Goal: Information Seeking & Learning: Check status

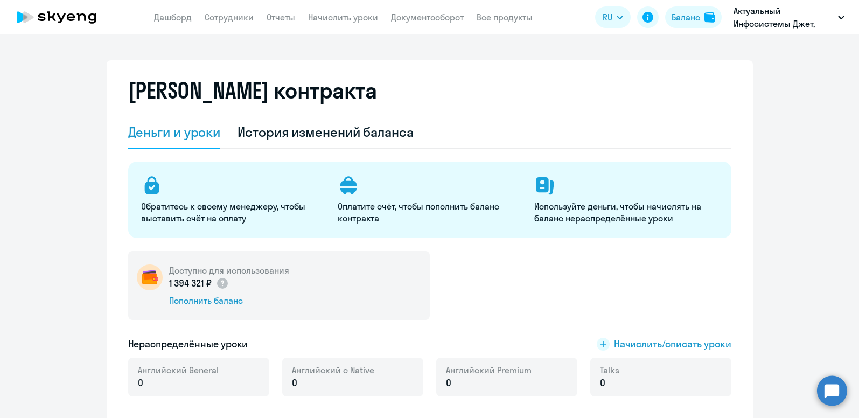
select select "english_adult_not_native_speaker"
click at [225, 16] on link "Сотрудники" at bounding box center [229, 17] width 49 height 11
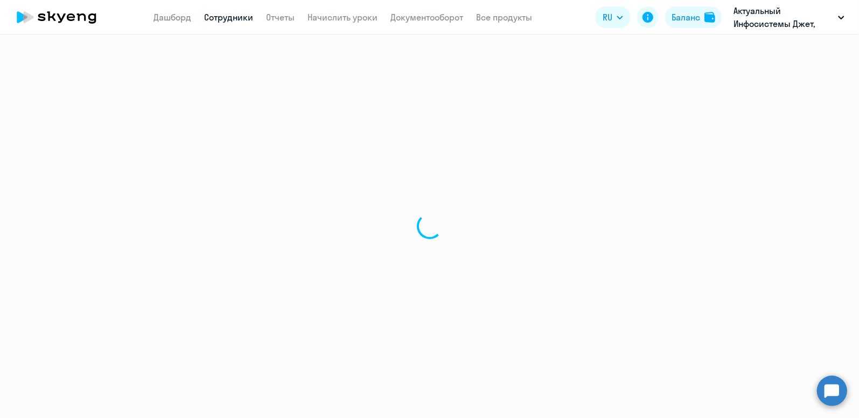
select select "30"
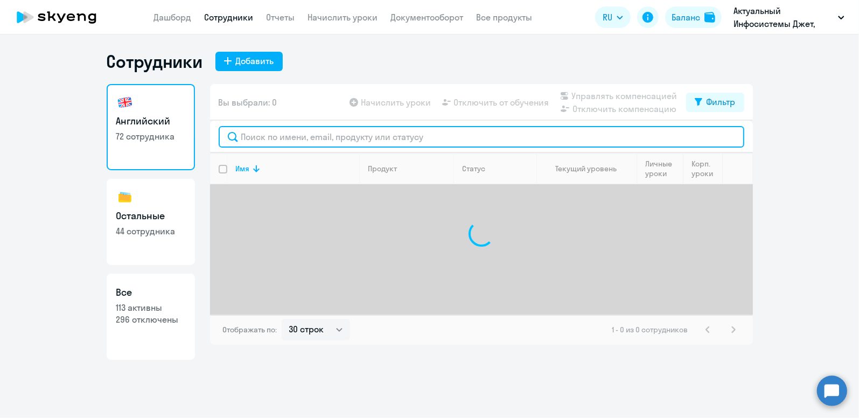
click at [274, 136] on input "text" at bounding box center [481, 137] width 525 height 22
type input "тарасова"
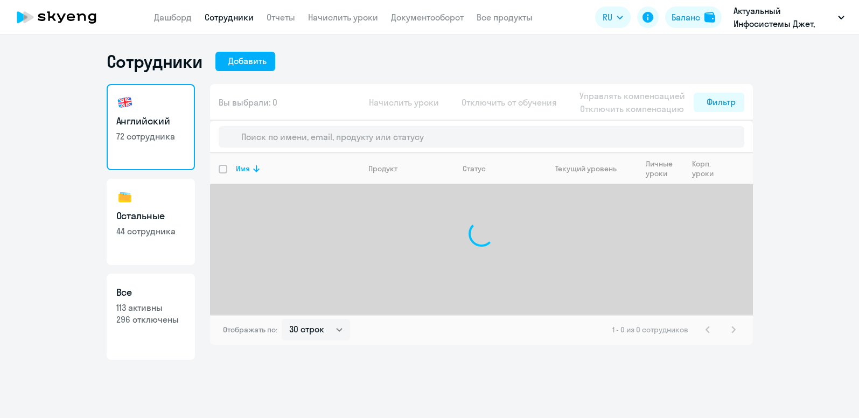
select select "30"
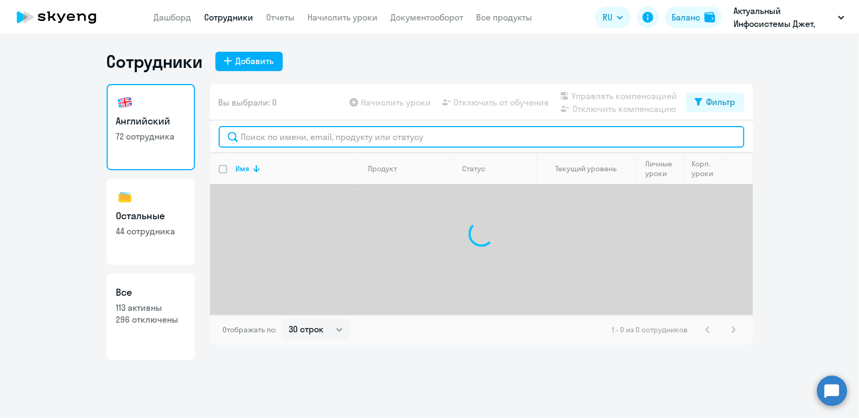
click at [265, 136] on input "text" at bounding box center [481, 137] width 525 height 22
type input "[PERSON_NAME]"
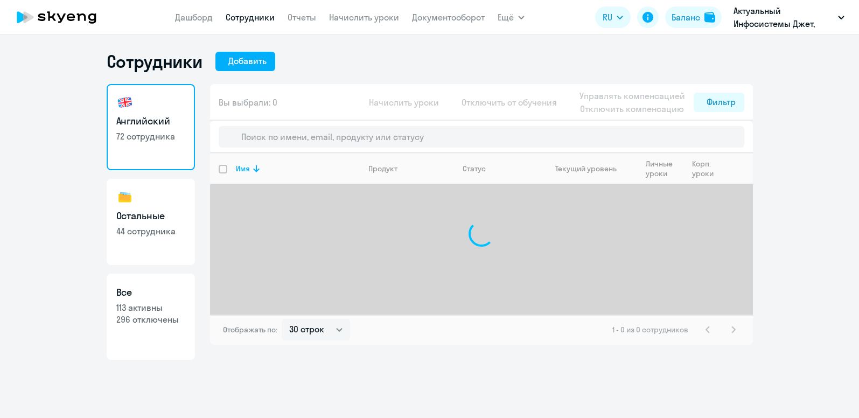
select select "30"
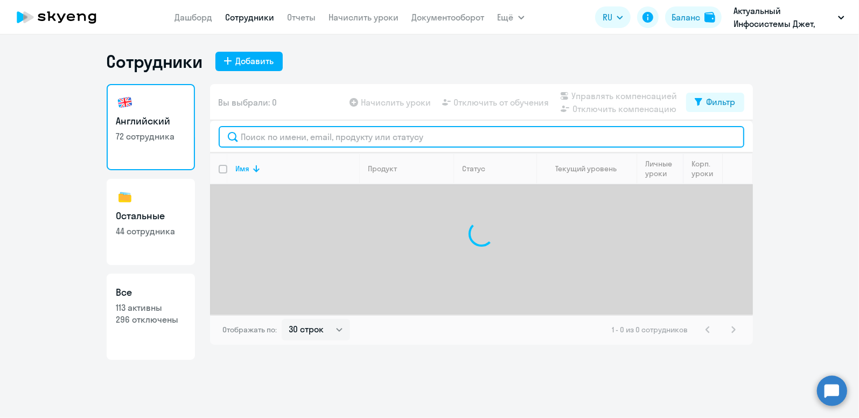
click at [273, 134] on input "text" at bounding box center [481, 137] width 525 height 22
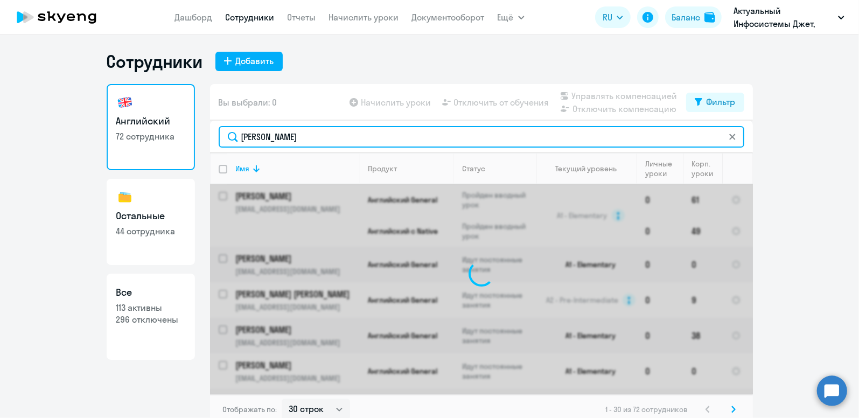
type input "тарасова"
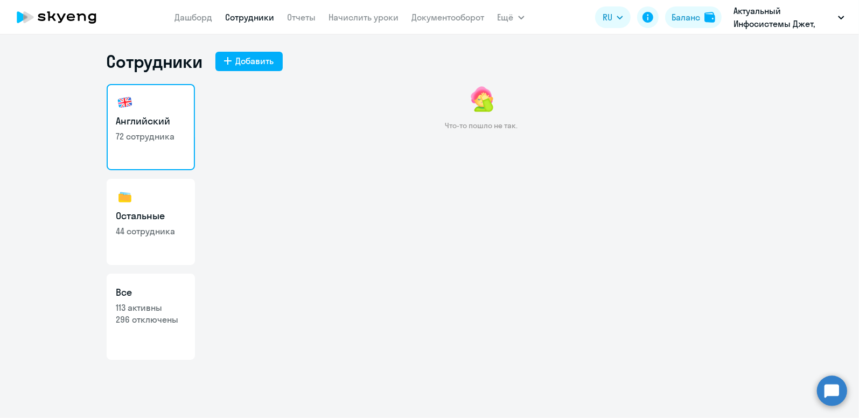
click at [247, 18] on link "Сотрудники" at bounding box center [250, 17] width 49 height 11
click at [240, 11] on app-menu-item-link "Сотрудники" at bounding box center [250, 17] width 49 height 13
click at [238, 18] on link "Сотрудники" at bounding box center [250, 17] width 49 height 11
click at [263, 18] on link "Сотрудники" at bounding box center [250, 17] width 49 height 11
click at [250, 22] on link "Сотрудники" at bounding box center [250, 17] width 49 height 11
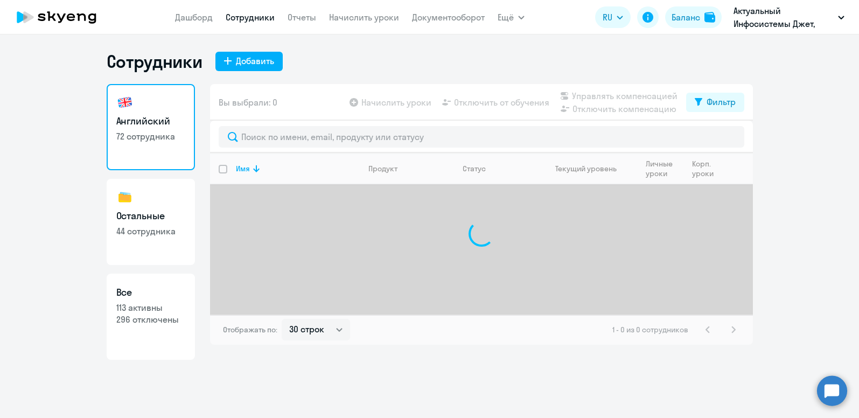
select select "30"
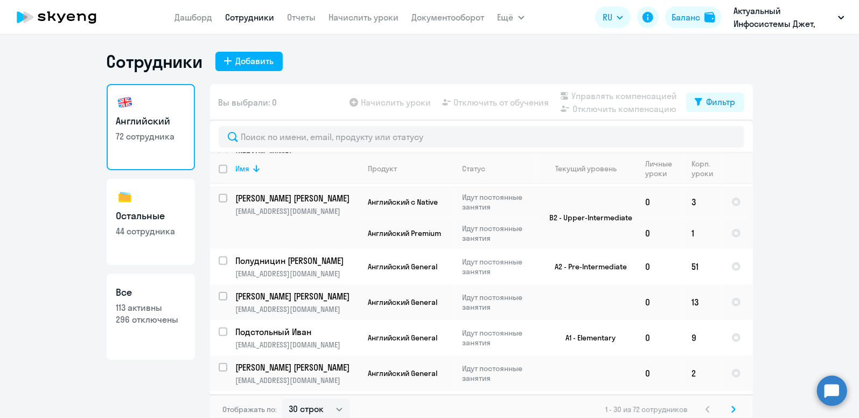
scroll to position [900, 0]
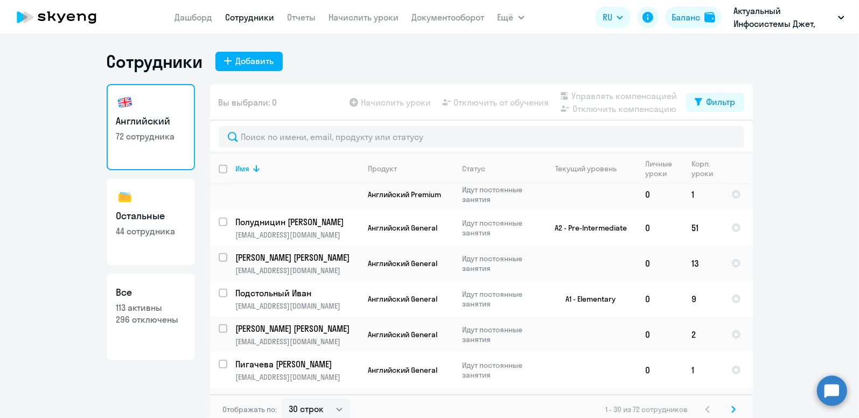
click at [731, 406] on icon at bounding box center [733, 409] width 4 height 8
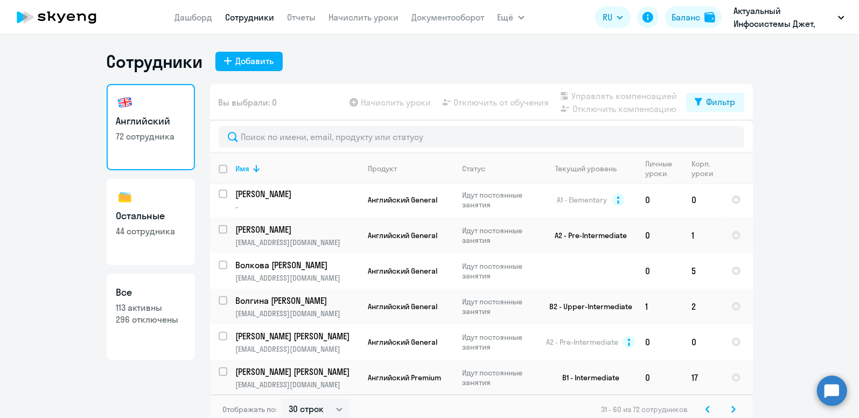
scroll to position [905, 0]
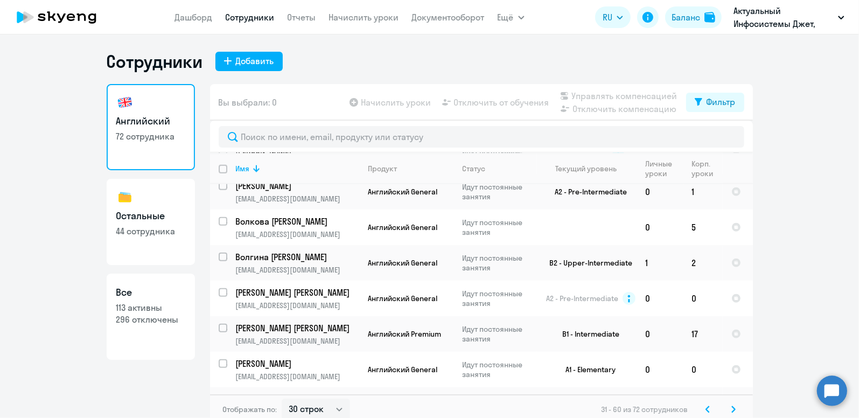
click at [731, 410] on icon at bounding box center [733, 409] width 4 height 8
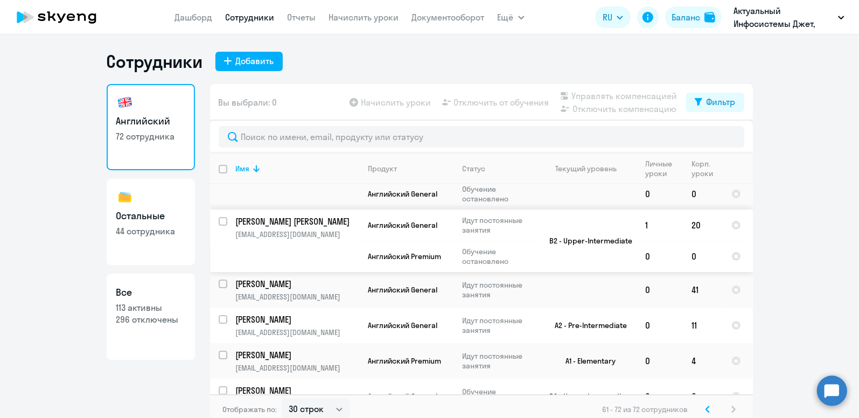
scroll to position [291, 0]
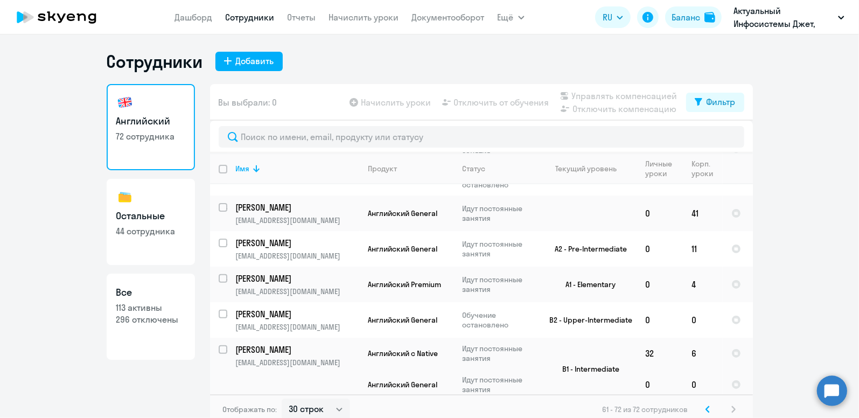
click at [730, 409] on div "61 - 72 из 72 сотрудников" at bounding box center [670, 409] width 137 height 13
click at [163, 296] on h3 "Все" at bounding box center [150, 292] width 69 height 14
select select "30"
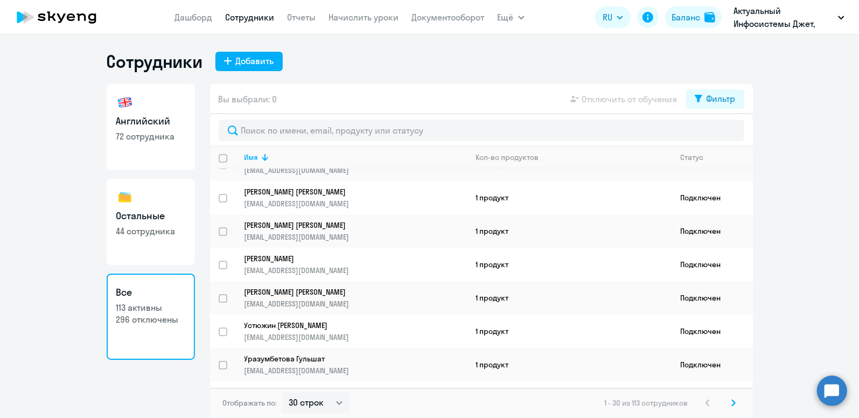
scroll to position [161, 0]
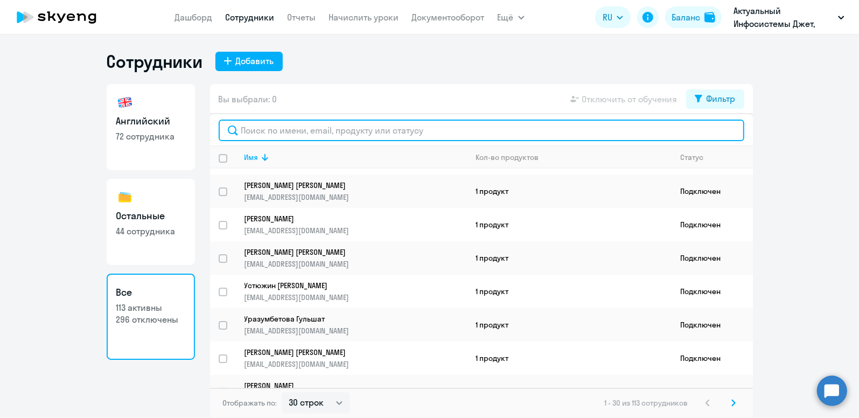
click at [270, 122] on input "text" at bounding box center [481, 131] width 525 height 22
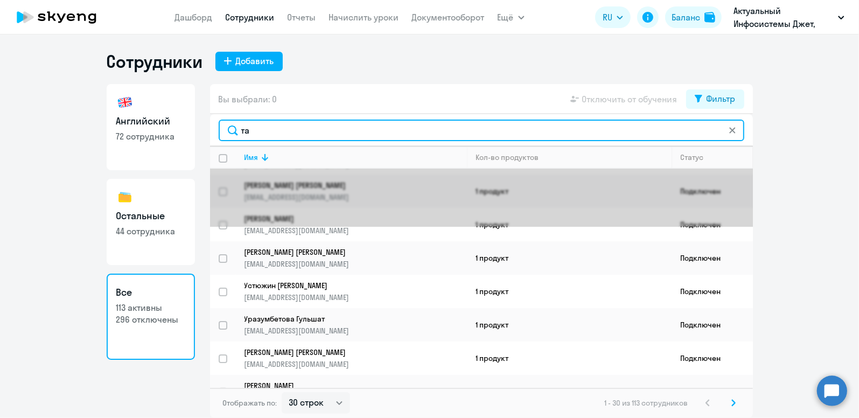
scroll to position [0, 0]
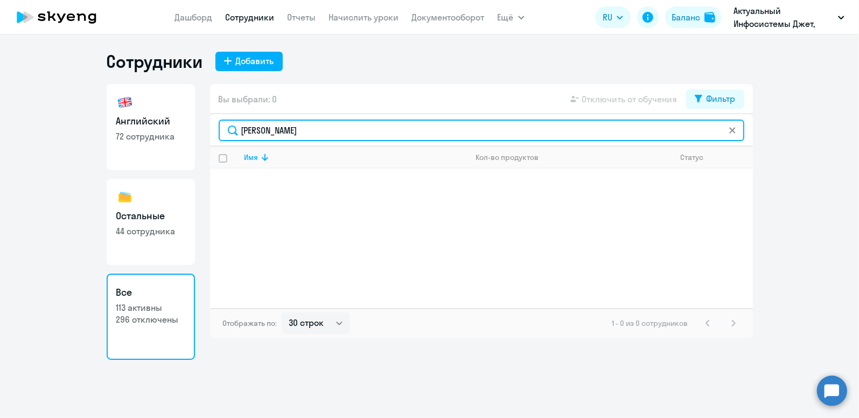
drag, startPoint x: 287, startPoint y: 128, endPoint x: 222, endPoint y: 121, distance: 65.5
click at [221, 121] on input "[PERSON_NAME]" at bounding box center [481, 131] width 525 height 22
type input "екатерина"
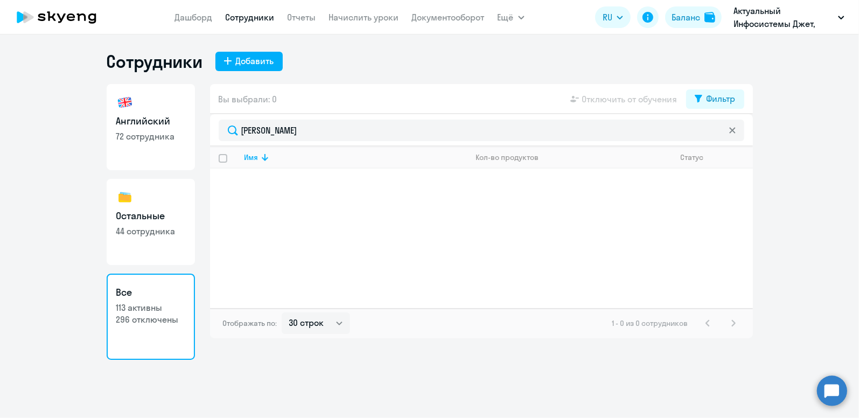
click at [150, 239] on link "Остальные 44 сотрудника" at bounding box center [151, 222] width 88 height 86
select select "30"
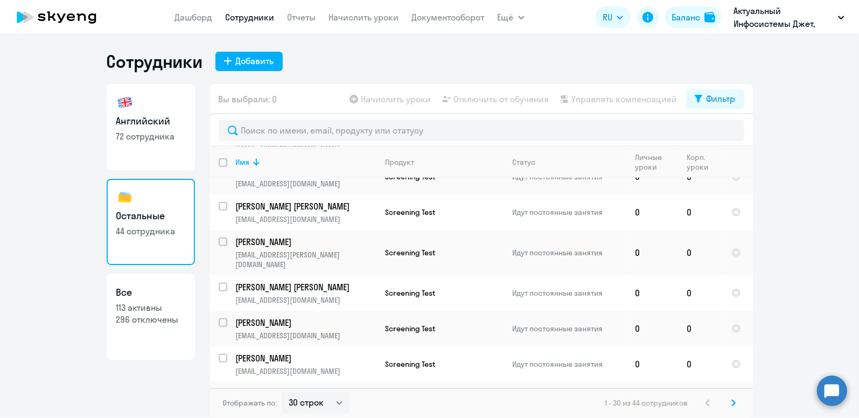
scroll to position [848, 0]
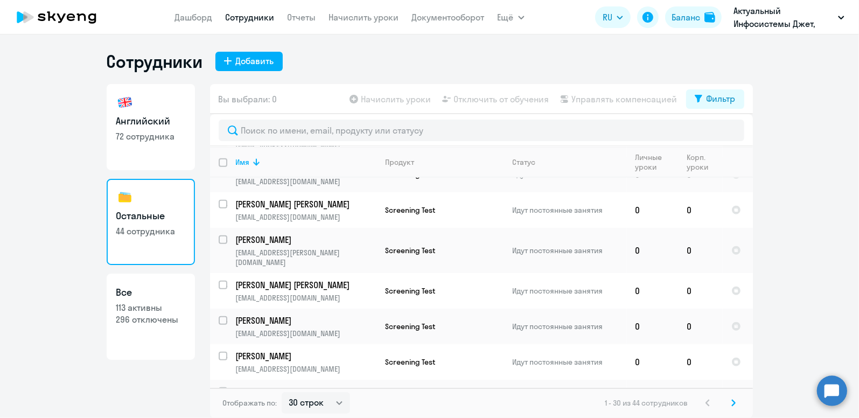
click at [735, 402] on svg-icon at bounding box center [733, 402] width 13 height 13
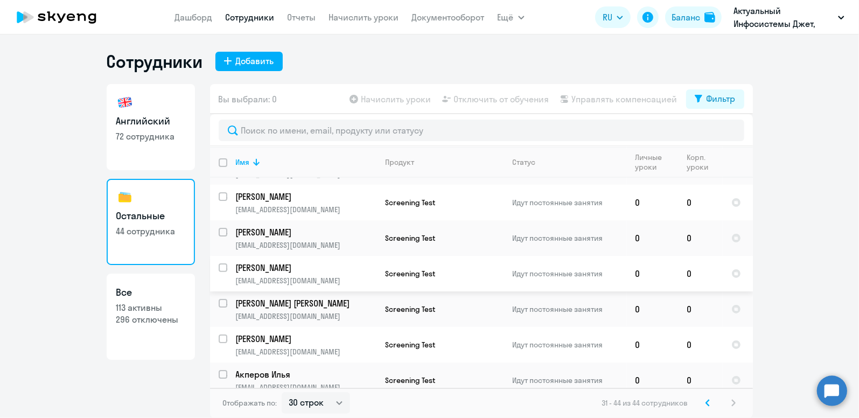
scroll to position [283, 0]
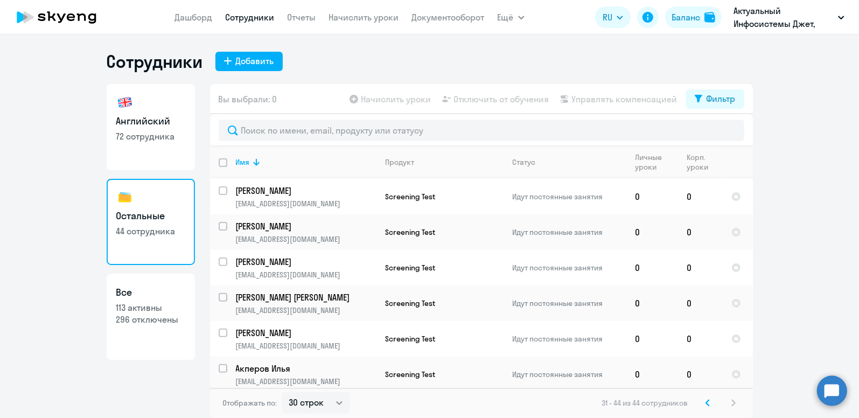
click at [145, 312] on p "113 активны" at bounding box center [150, 307] width 69 height 12
select select "30"
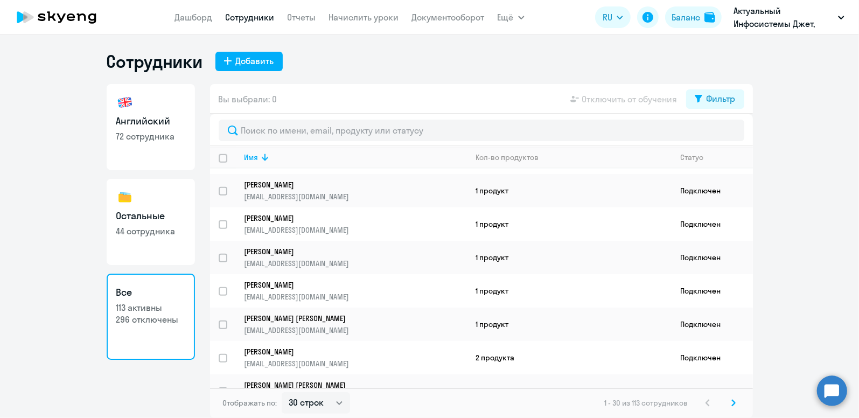
scroll to position [766, 0]
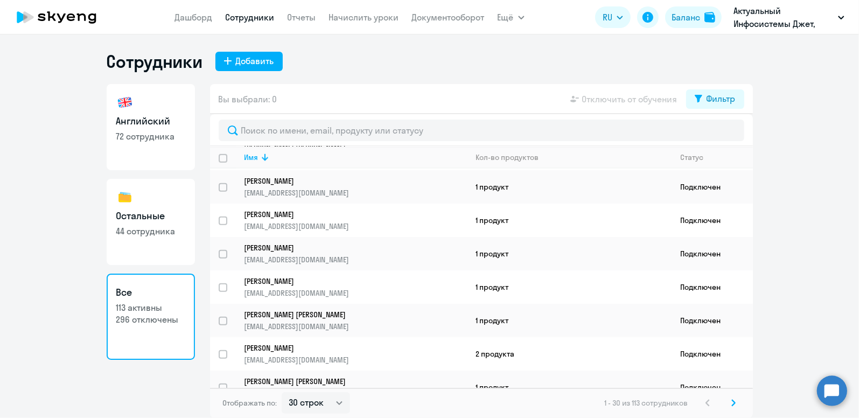
click at [733, 403] on icon at bounding box center [733, 403] width 4 height 8
click at [736, 402] on svg-icon at bounding box center [733, 402] width 13 height 13
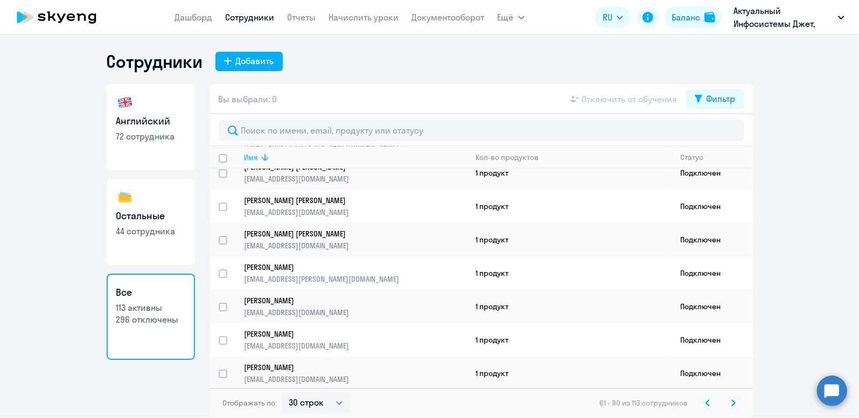
scroll to position [0, 0]
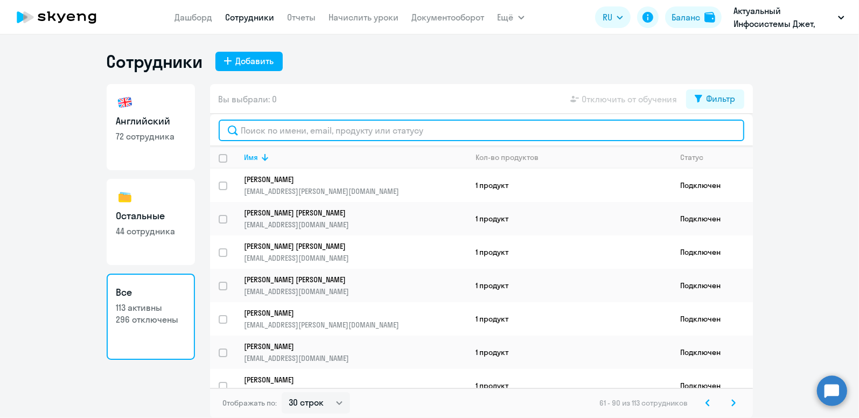
click at [299, 131] on input "text" at bounding box center [481, 131] width 525 height 22
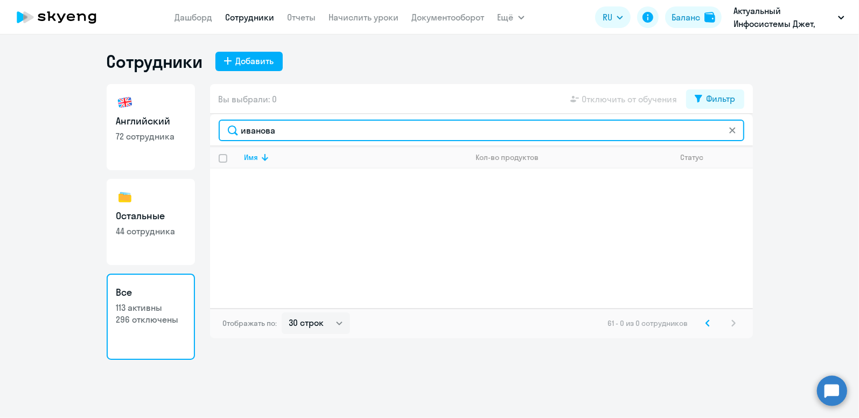
type input "иванова"
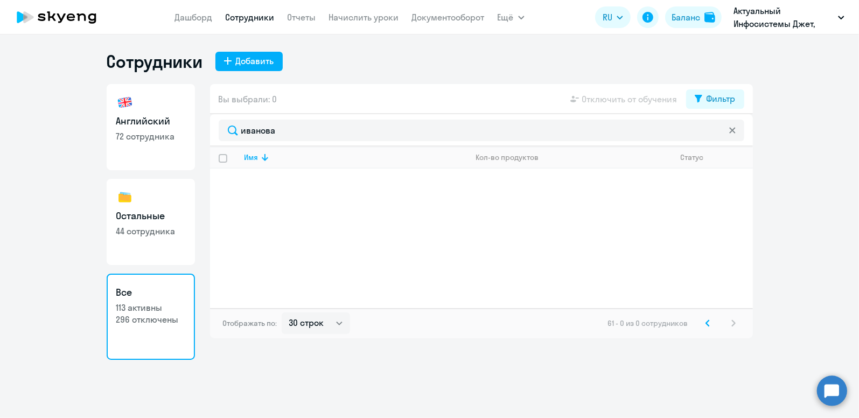
click at [730, 132] on icon at bounding box center [732, 130] width 6 height 6
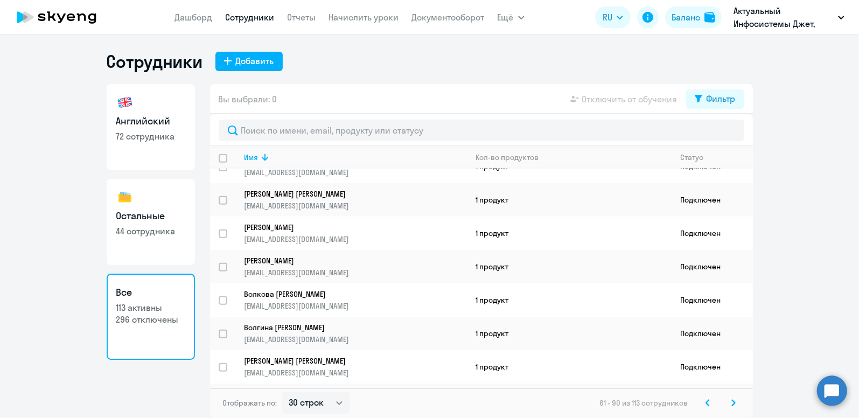
scroll to position [766, 0]
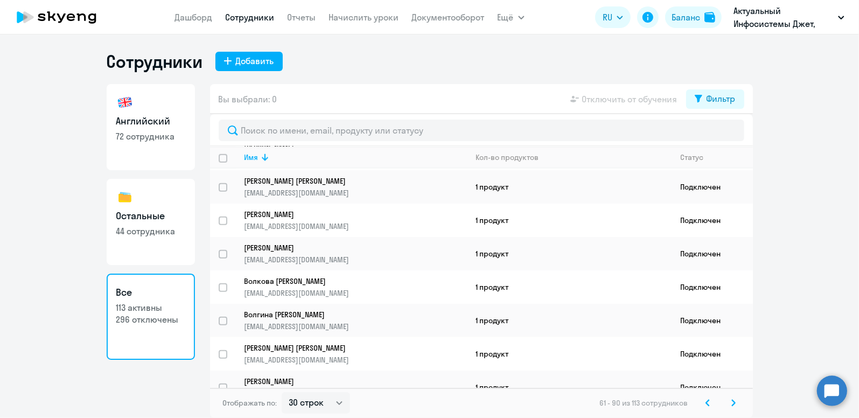
click at [732, 402] on icon at bounding box center [733, 403] width 4 height 8
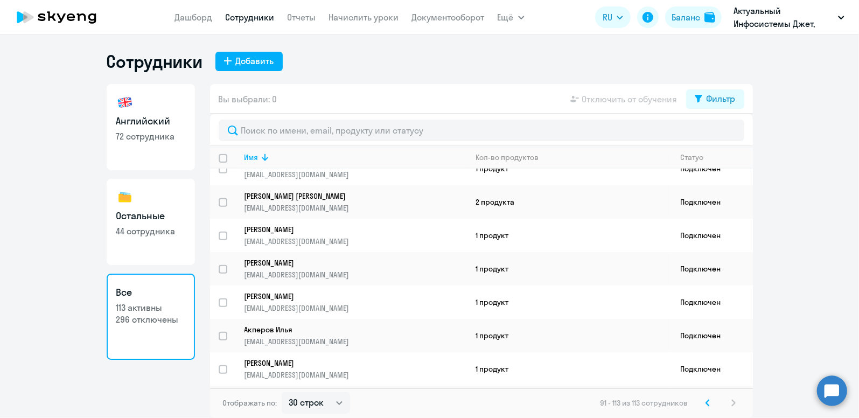
scroll to position [536, 0]
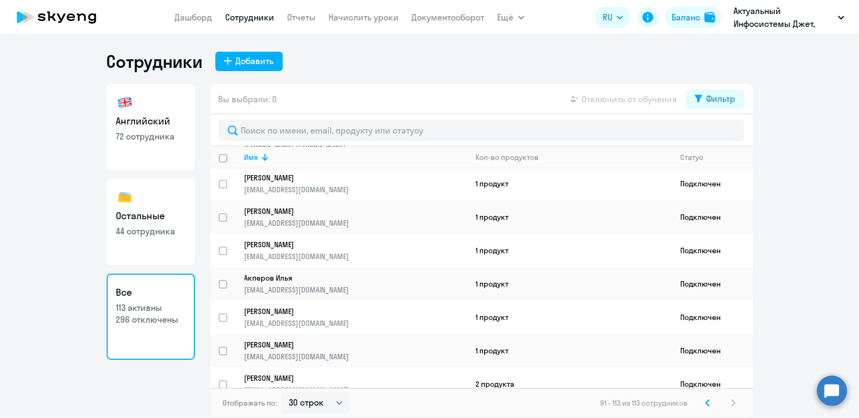
click at [708, 403] on icon at bounding box center [707, 403] width 4 height 8
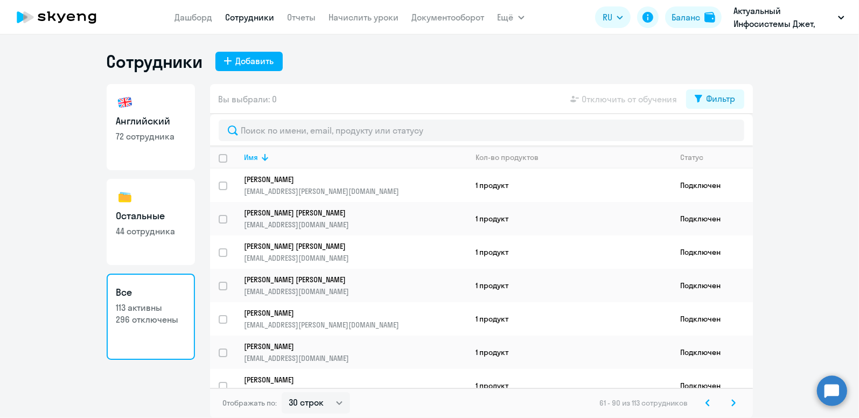
click at [708, 403] on icon at bounding box center [707, 403] width 4 height 8
click at [708, 403] on div "1 - 30 из 113 сотрудников" at bounding box center [672, 402] width 135 height 13
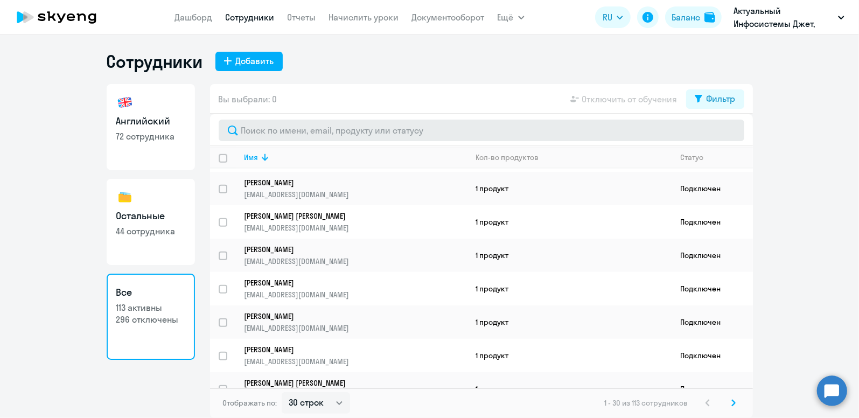
scroll to position [766, 0]
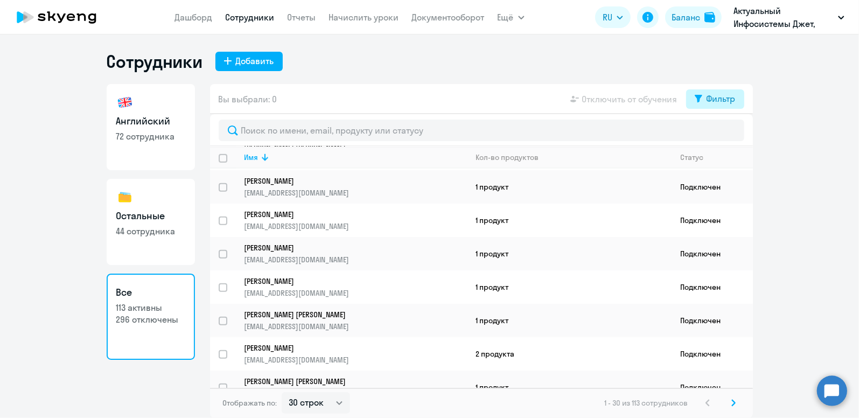
click at [715, 102] on div "Фильтр" at bounding box center [720, 98] width 29 height 13
click at [727, 132] on span at bounding box center [726, 134] width 18 height 11
click at [717, 133] on input "checkbox" at bounding box center [717, 133] width 1 height 1
checkbox input "true"
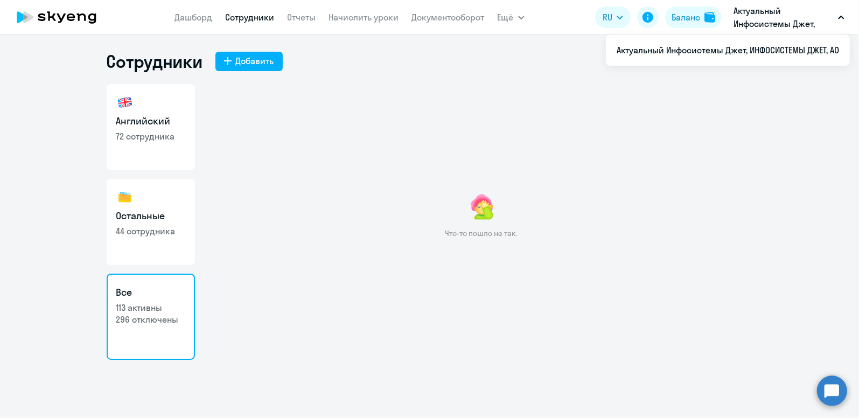
click at [149, 121] on h3 "Английский" at bounding box center [150, 121] width 69 height 14
select select "30"
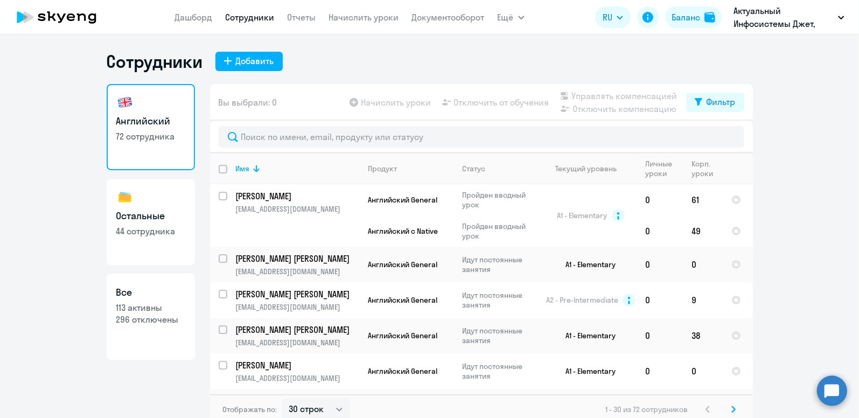
click at [157, 316] on p "296 отключены" at bounding box center [150, 319] width 69 height 12
select select "30"
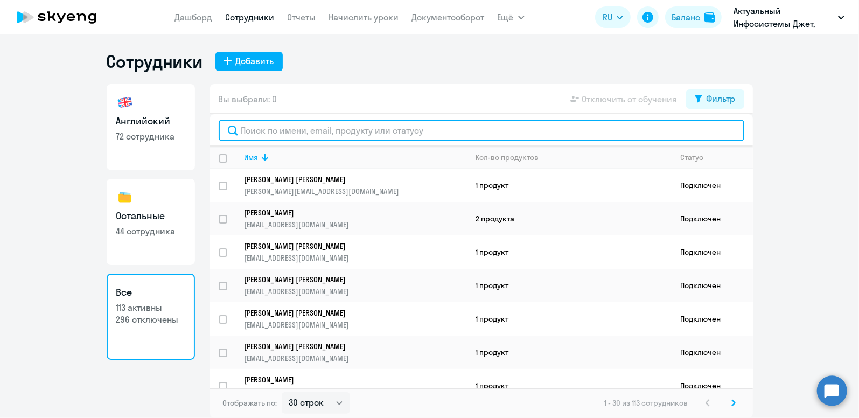
click at [265, 130] on input "text" at bounding box center [481, 131] width 525 height 22
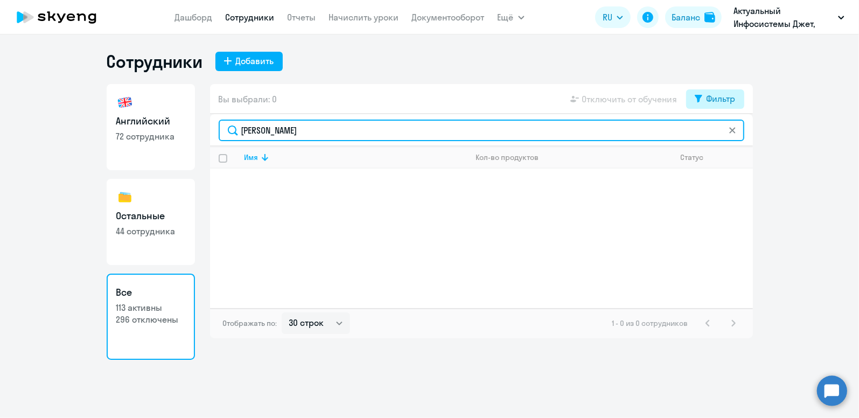
type input "екатерина"
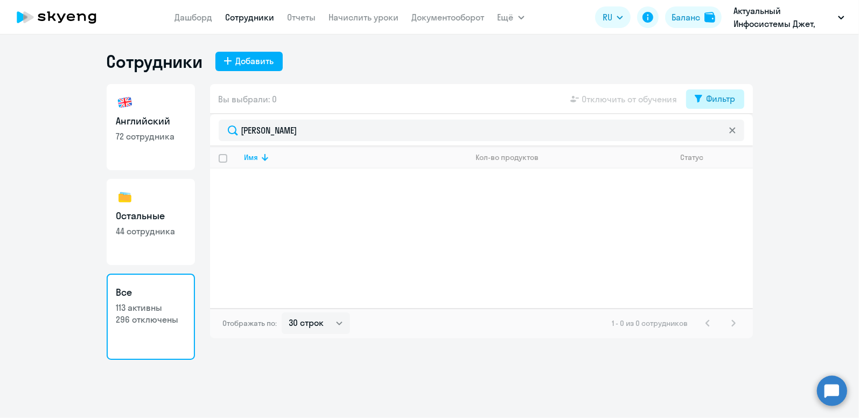
click at [712, 97] on div "Фильтр" at bounding box center [720, 98] width 29 height 13
click at [722, 134] on span at bounding box center [726, 134] width 18 height 11
click at [717, 134] on input "checkbox" at bounding box center [717, 133] width 1 height 1
checkbox input "true"
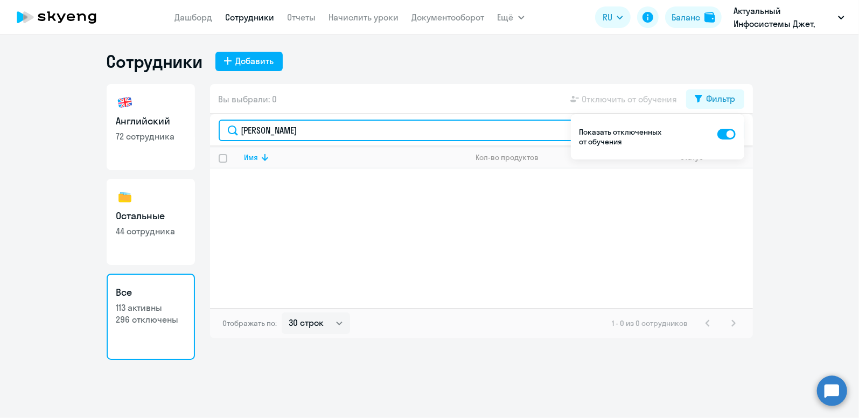
click at [349, 130] on input "екатерина" at bounding box center [481, 131] width 525 height 22
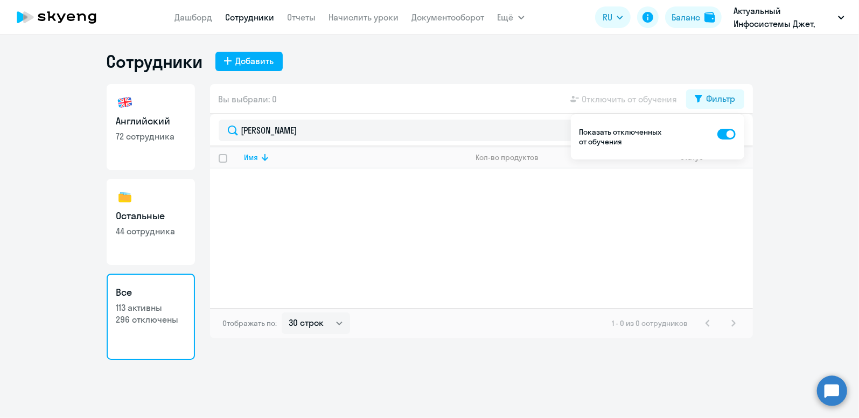
click at [139, 115] on h3 "Английский" at bounding box center [150, 121] width 69 height 14
select select "30"
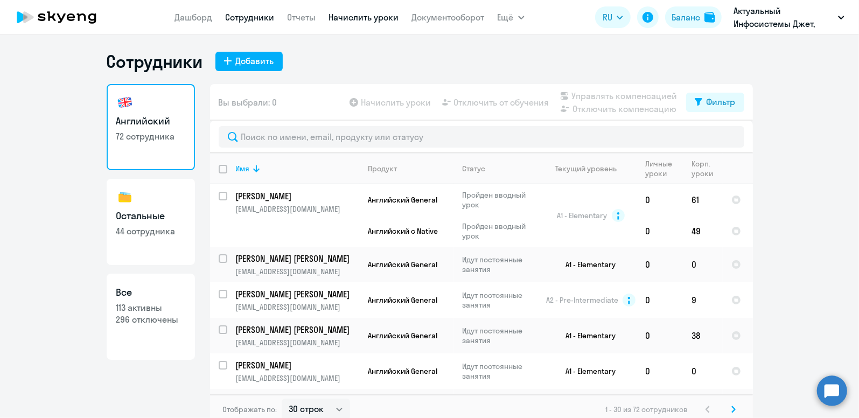
click at [381, 22] on link "Начислить уроки" at bounding box center [364, 17] width 70 height 11
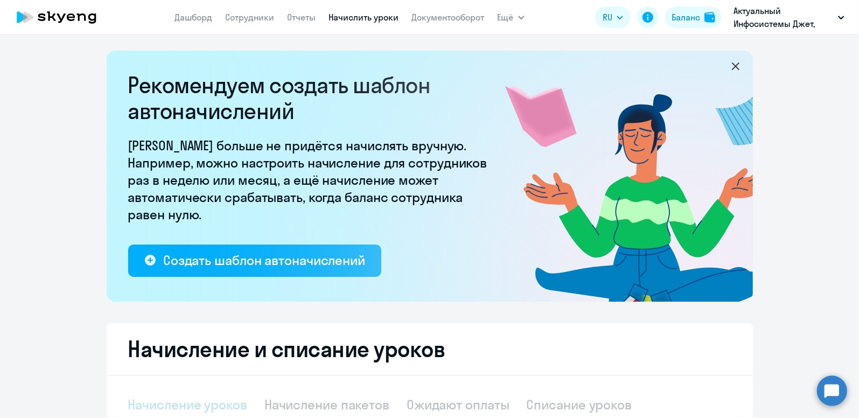
select select "10"
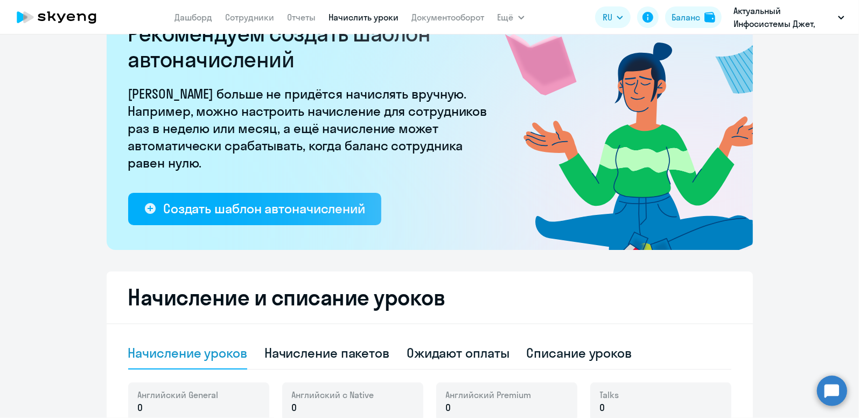
scroll to position [108, 0]
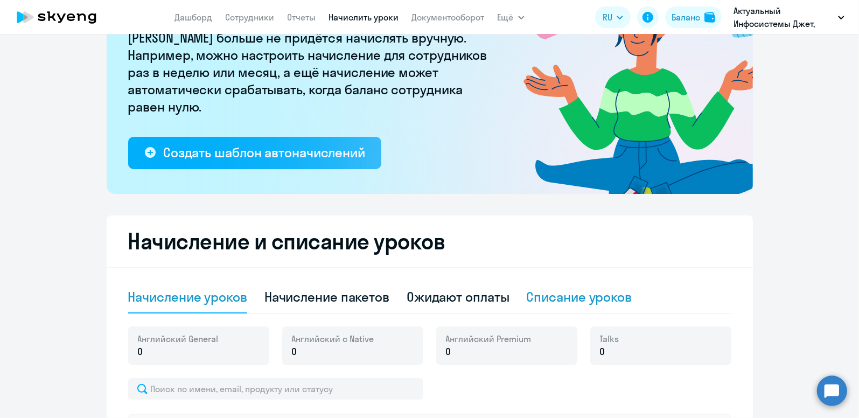
click at [549, 290] on div "Списание уроков" at bounding box center [580, 296] width 106 height 17
select select "10"
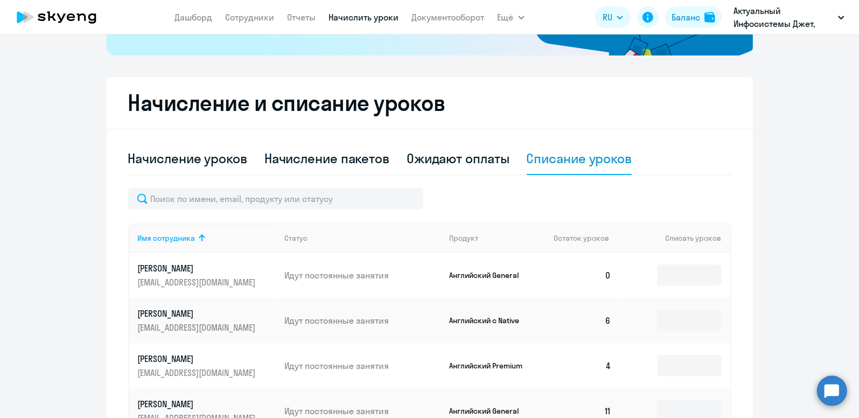
scroll to position [0, 0]
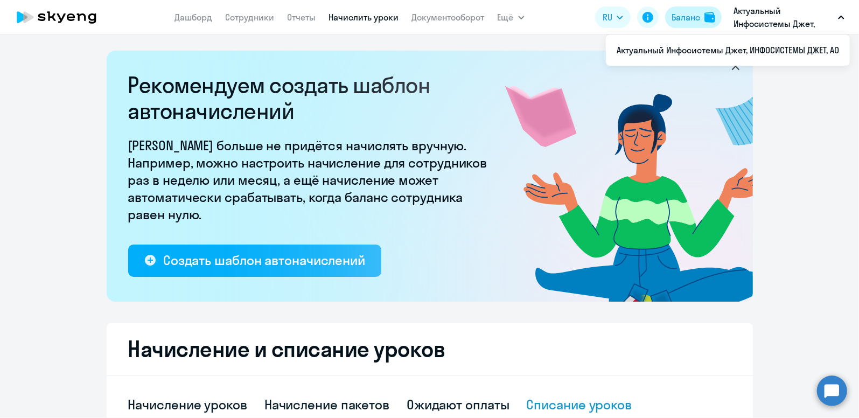
click at [686, 20] on div "Баланс" at bounding box center [685, 17] width 29 height 13
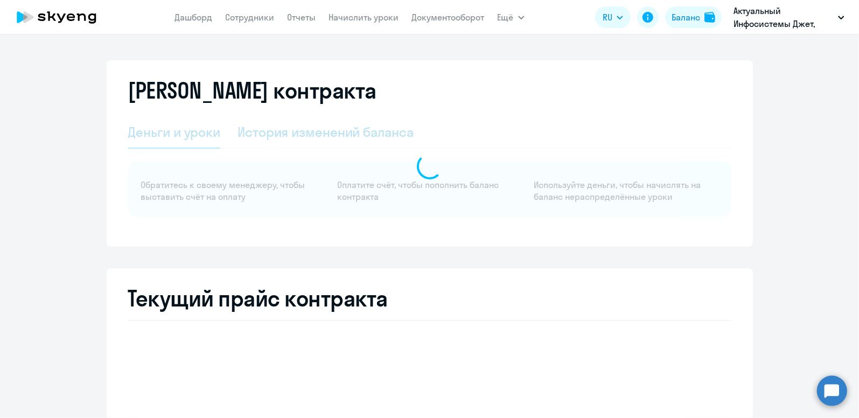
select select "english_adult_not_native_speaker"
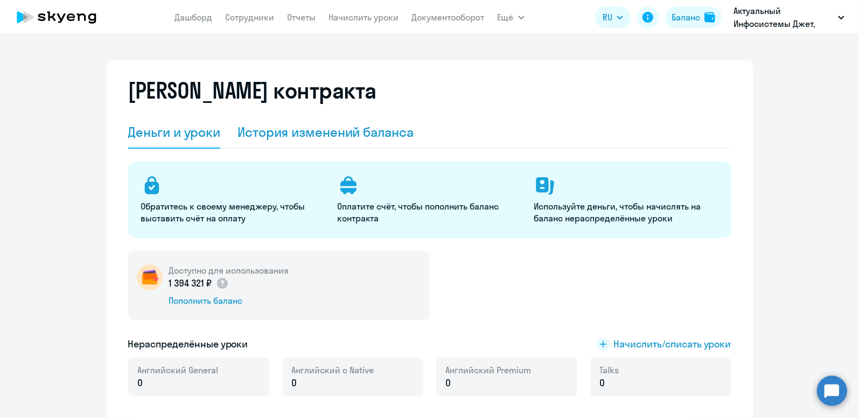
click at [354, 135] on div "История изменений баланса" at bounding box center [325, 131] width 176 height 17
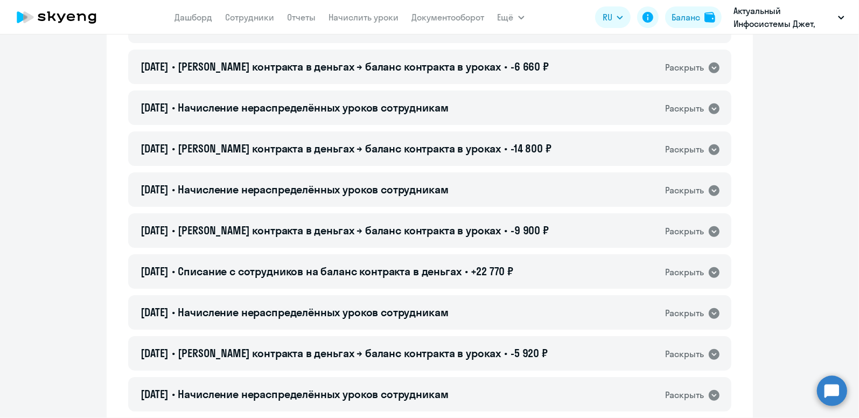
scroll to position [915, 0]
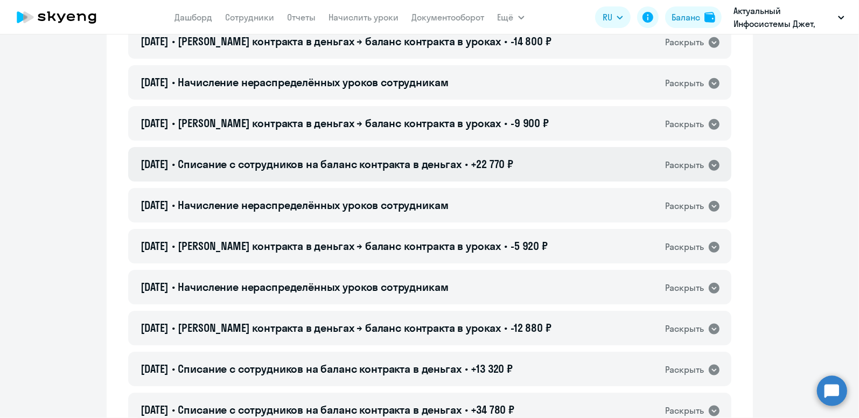
click at [685, 163] on div "Раскрыть" at bounding box center [684, 164] width 39 height 13
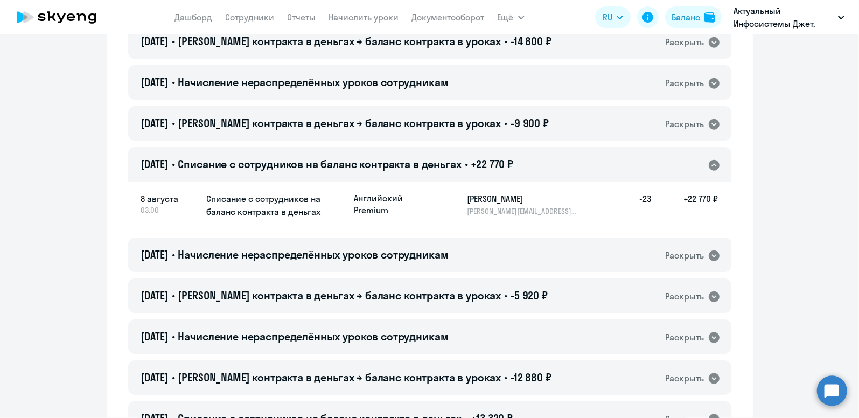
click at [710, 166] on icon at bounding box center [713, 165] width 11 height 11
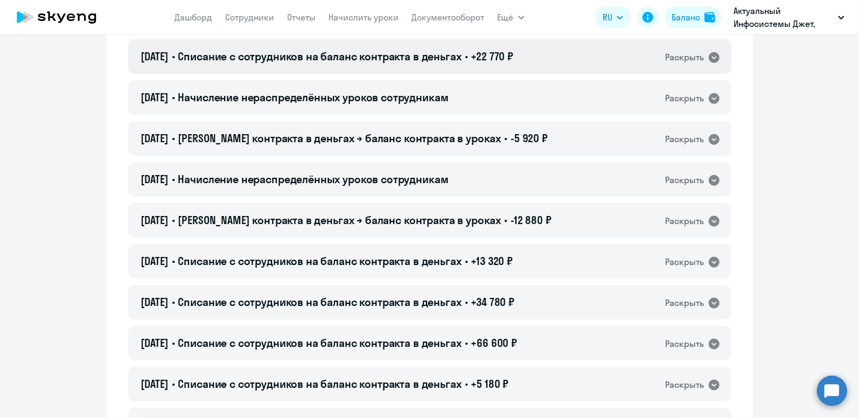
scroll to position [1131, 0]
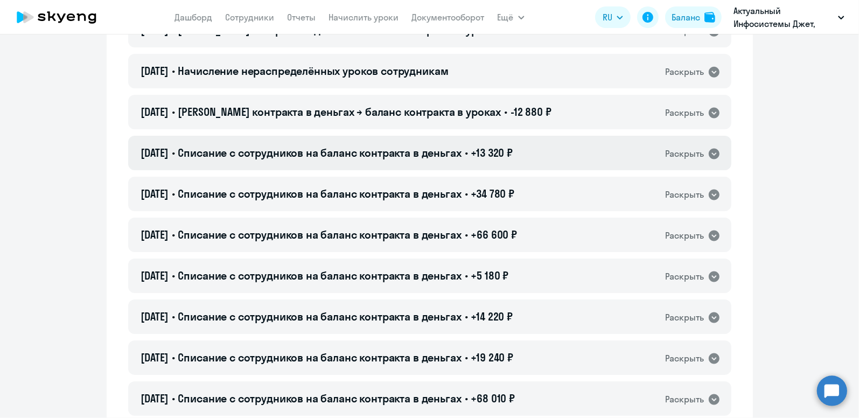
click at [708, 152] on icon at bounding box center [713, 154] width 11 height 11
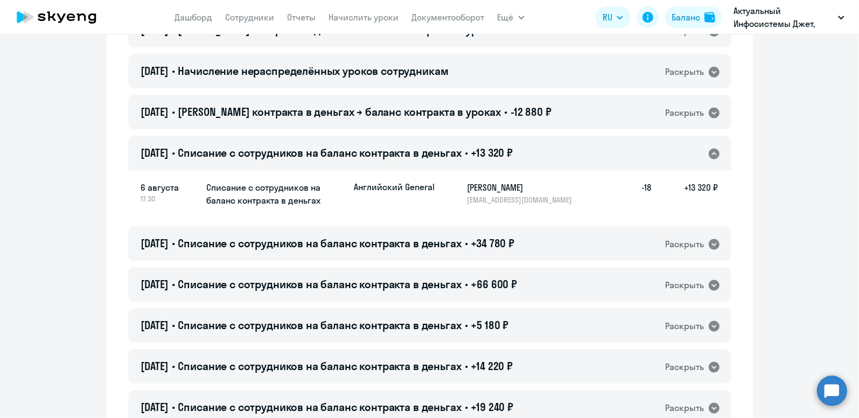
click at [708, 152] on icon at bounding box center [713, 154] width 11 height 11
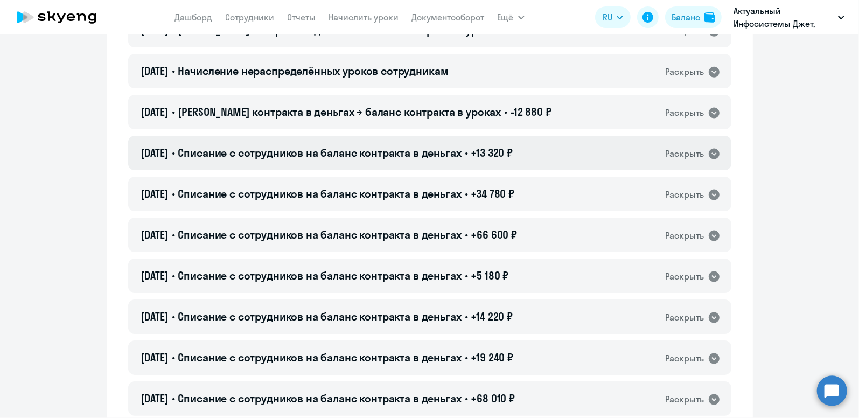
click at [708, 152] on icon at bounding box center [713, 154] width 11 height 11
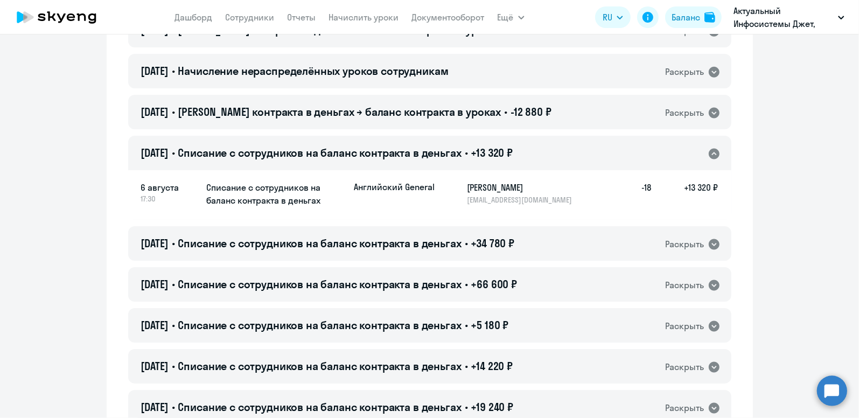
click at [708, 152] on icon at bounding box center [713, 154] width 11 height 11
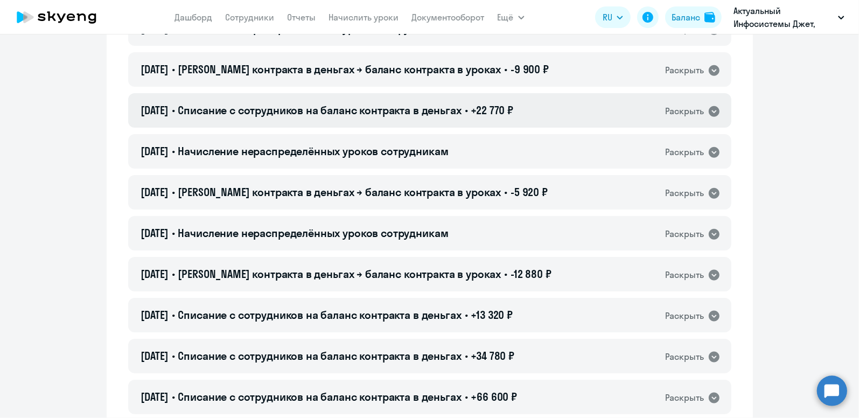
scroll to position [915, 0]
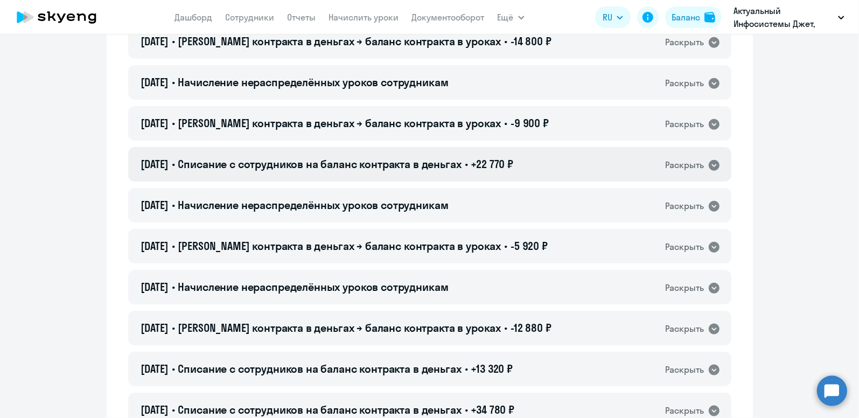
click at [710, 163] on icon at bounding box center [713, 165] width 11 height 11
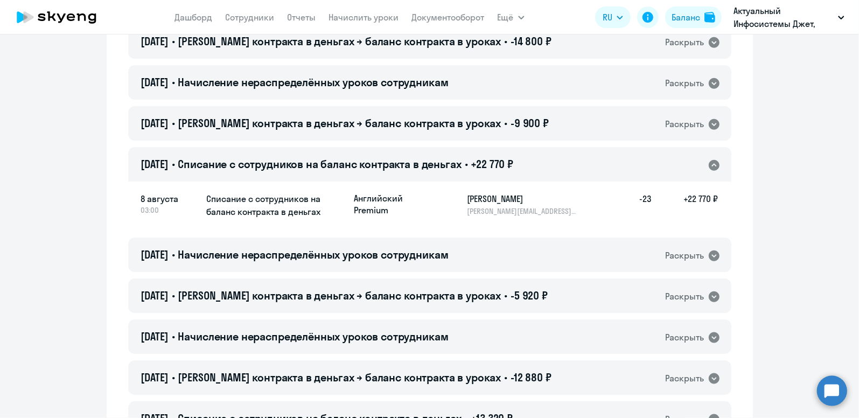
click at [710, 163] on icon at bounding box center [713, 165] width 11 height 11
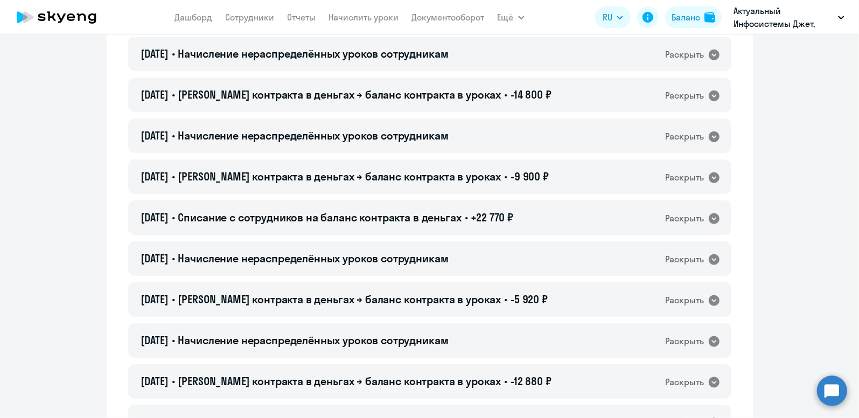
scroll to position [968, 0]
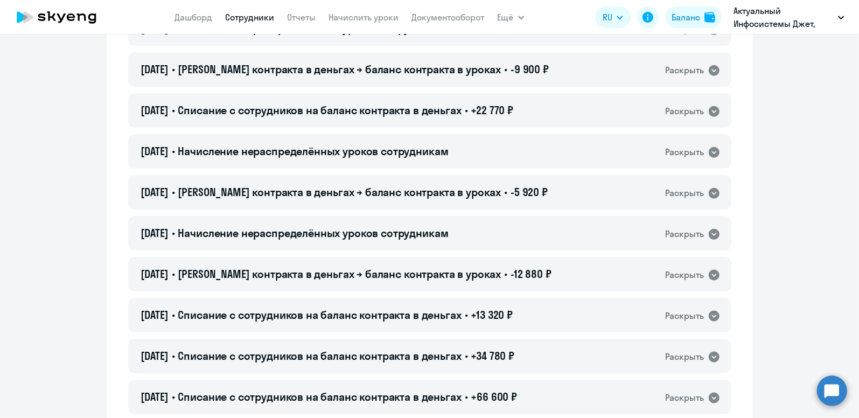
click at [248, 17] on link "Сотрудники" at bounding box center [250, 17] width 49 height 11
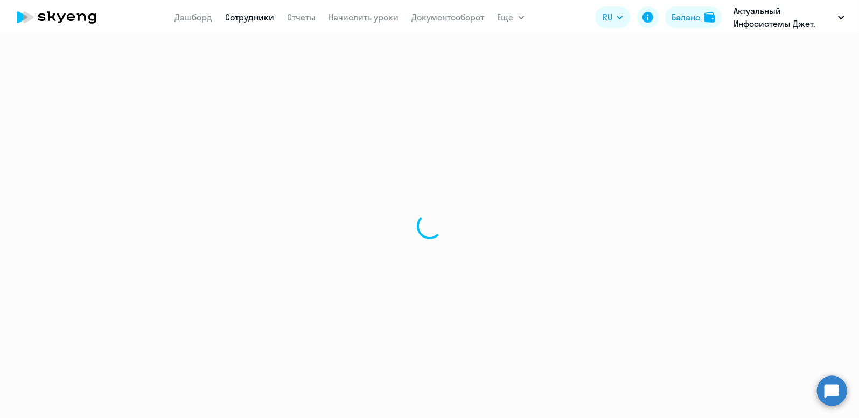
select select "30"
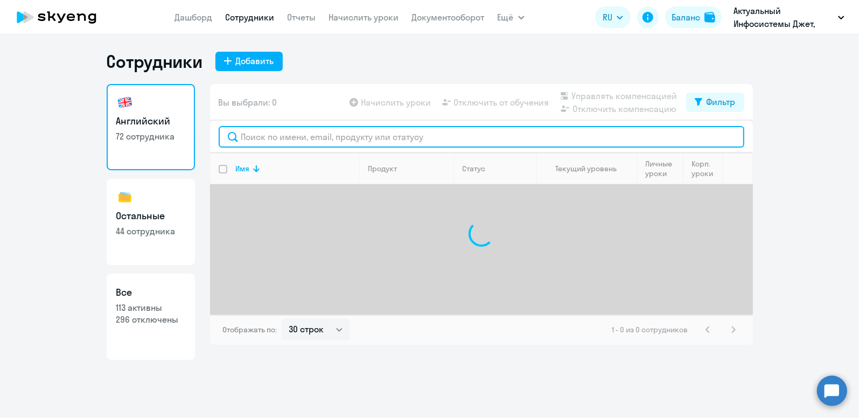
click at [339, 138] on input "text" at bounding box center [481, 137] width 525 height 22
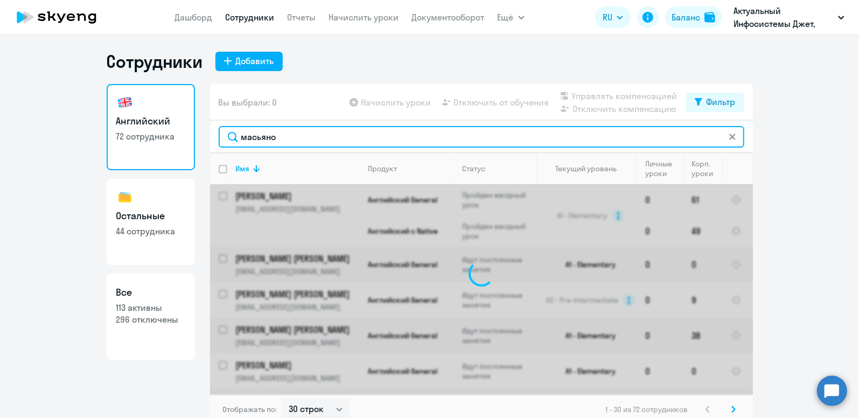
type input "масьянов"
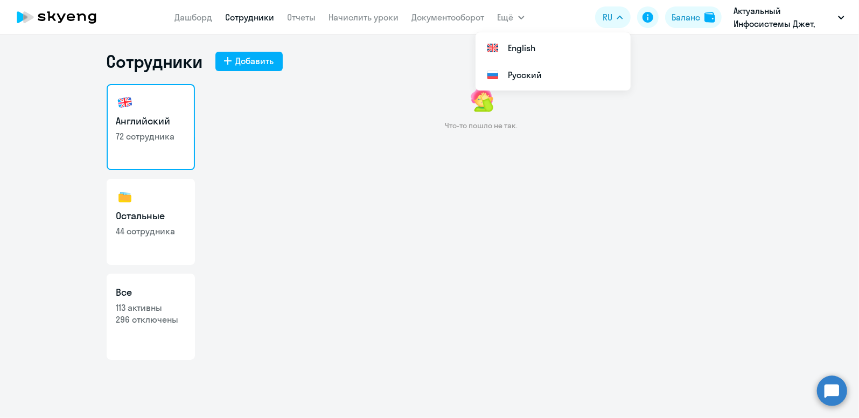
click at [152, 129] on link "Английский 72 сотрудника" at bounding box center [151, 127] width 88 height 86
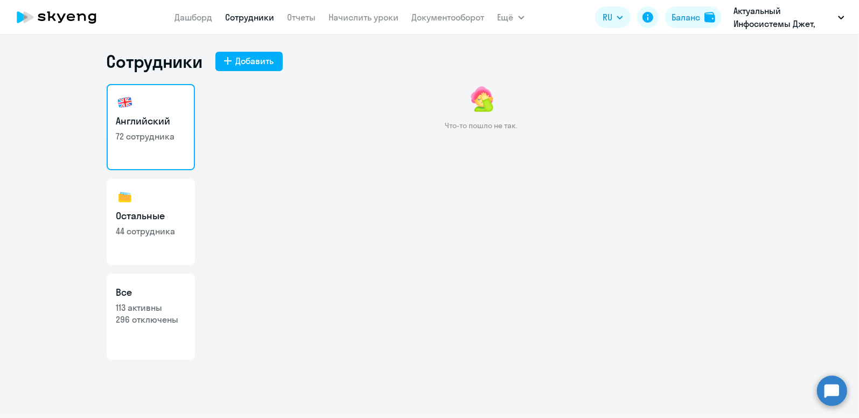
click at [160, 298] on h3 "Все" at bounding box center [150, 292] width 69 height 14
select select "30"
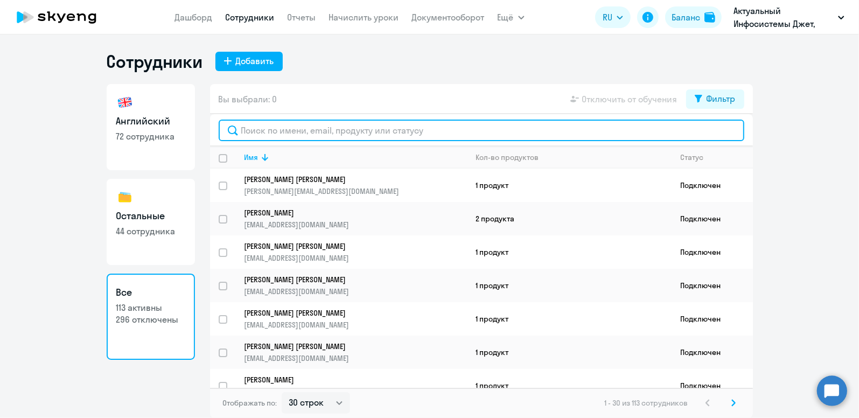
click at [302, 133] on input "text" at bounding box center [481, 131] width 525 height 22
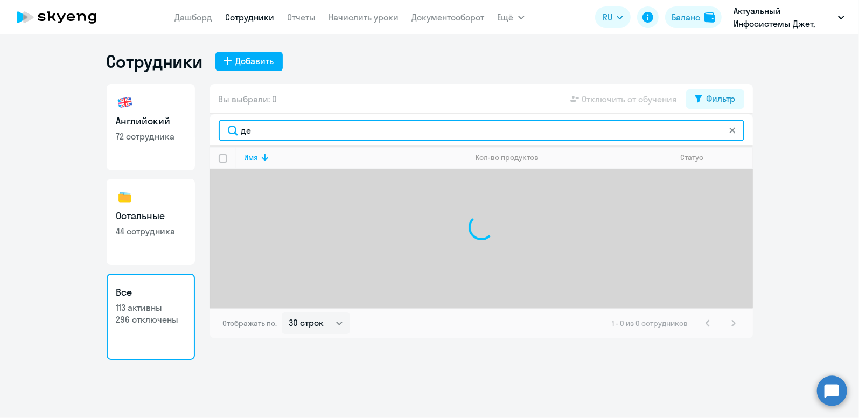
type input "д"
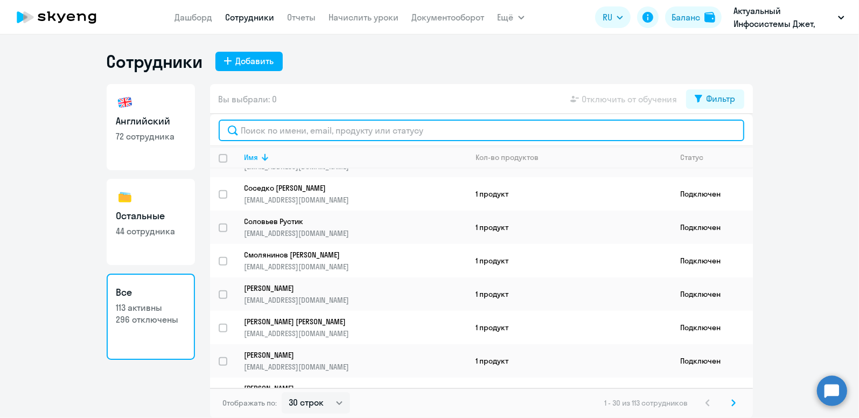
scroll to position [766, 0]
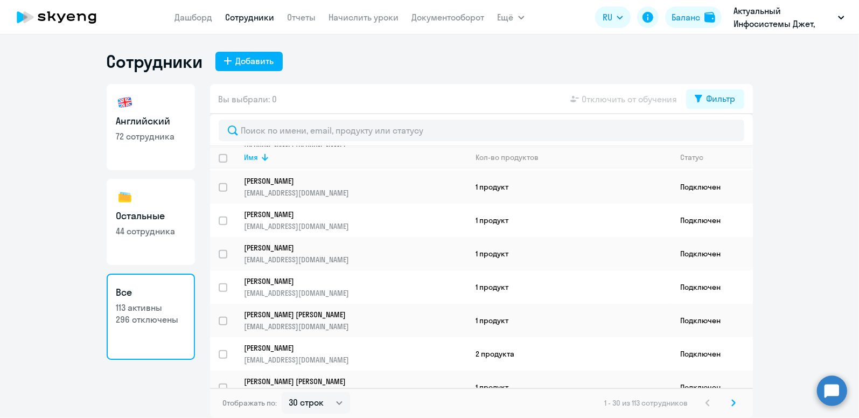
click at [145, 137] on p "72 сотрудника" at bounding box center [150, 136] width 69 height 12
select select "30"
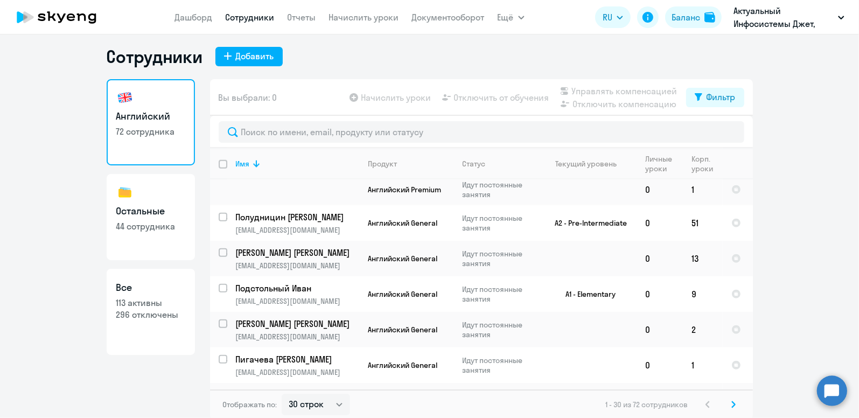
scroll to position [6, 0]
click at [732, 403] on icon at bounding box center [733, 403] width 3 height 6
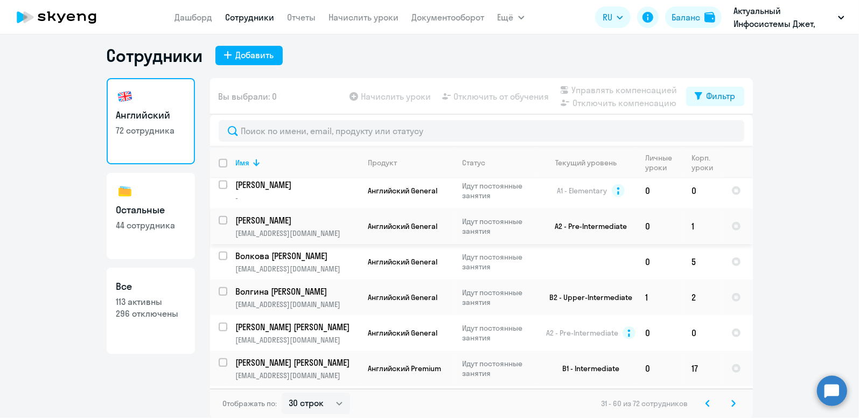
scroll to position [905, 0]
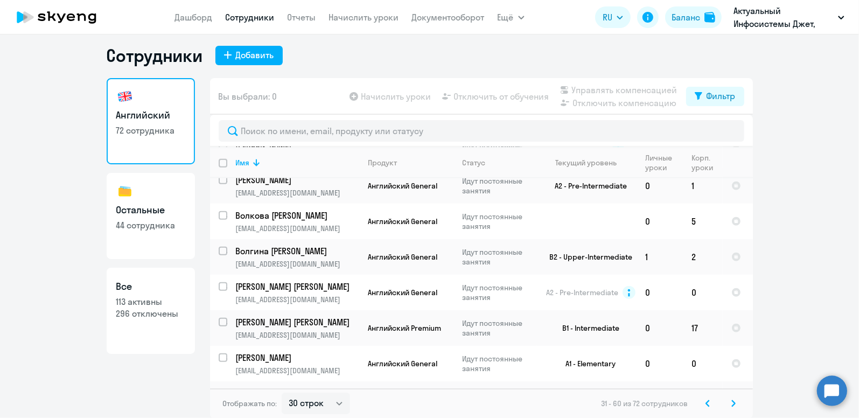
click at [731, 403] on icon at bounding box center [733, 403] width 4 height 8
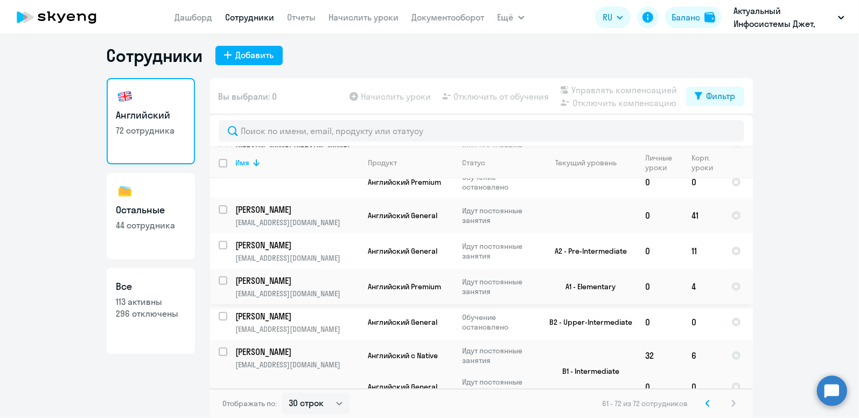
scroll to position [291, 0]
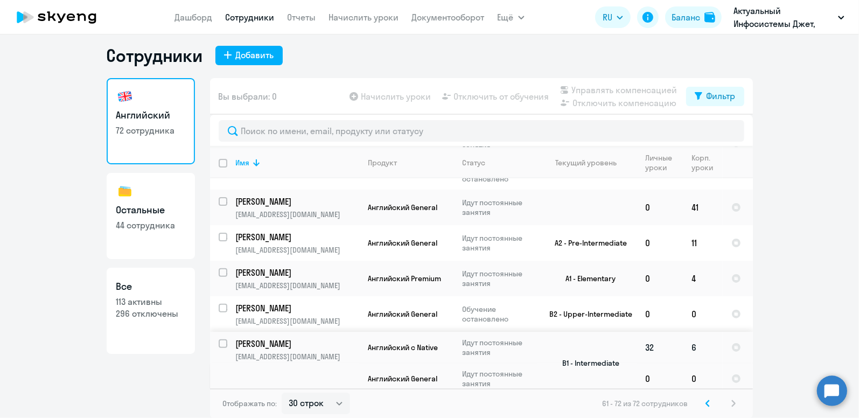
click at [275, 338] on p "Derbysheva Elena" at bounding box center [297, 344] width 122 height 12
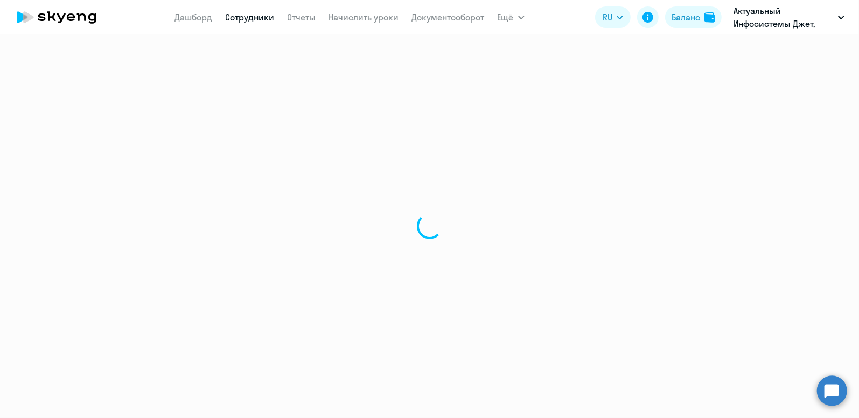
select select "english"
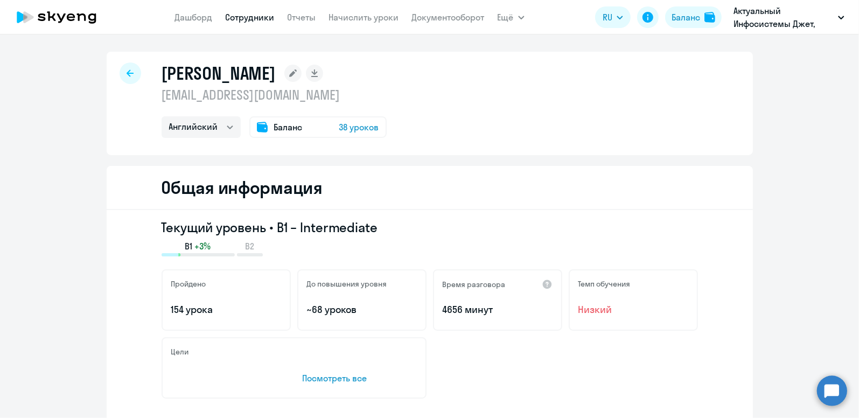
click at [127, 72] on icon at bounding box center [130, 73] width 7 height 8
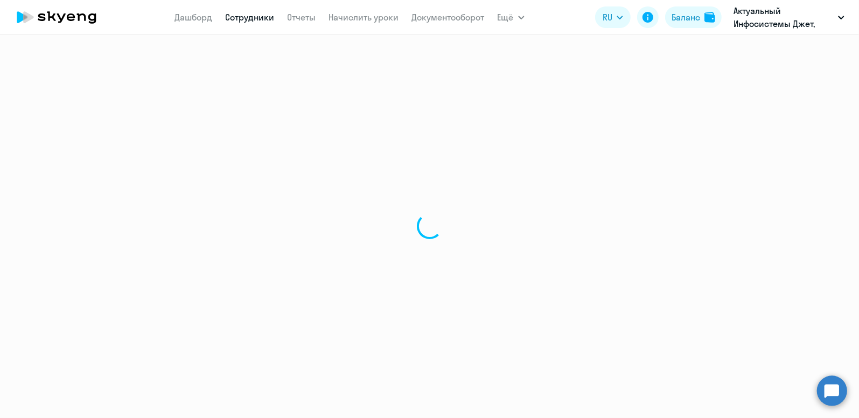
select select "30"
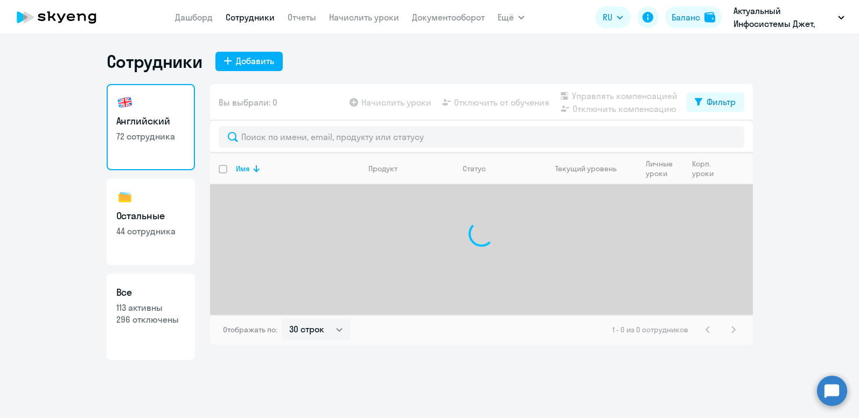
select select "30"
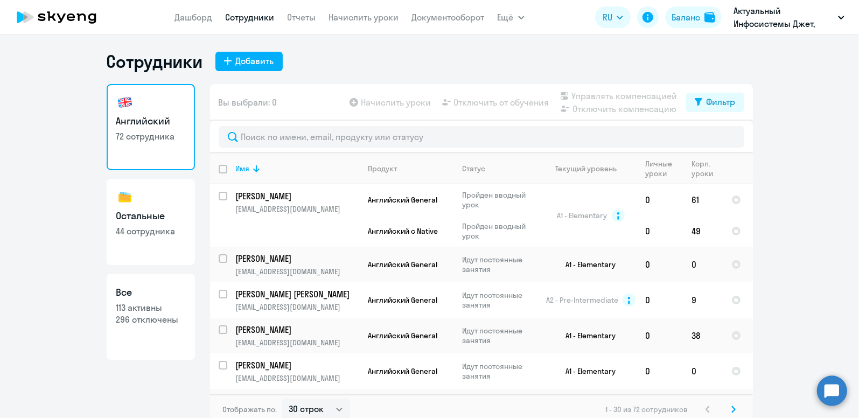
click at [146, 229] on p "44 сотрудника" at bounding box center [150, 231] width 69 height 12
select select "30"
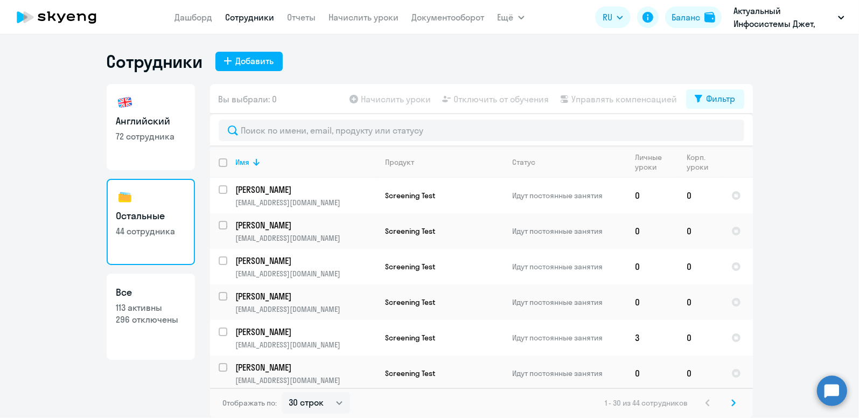
click at [130, 148] on link "Английский 72 сотрудника" at bounding box center [151, 127] width 88 height 86
select select "30"
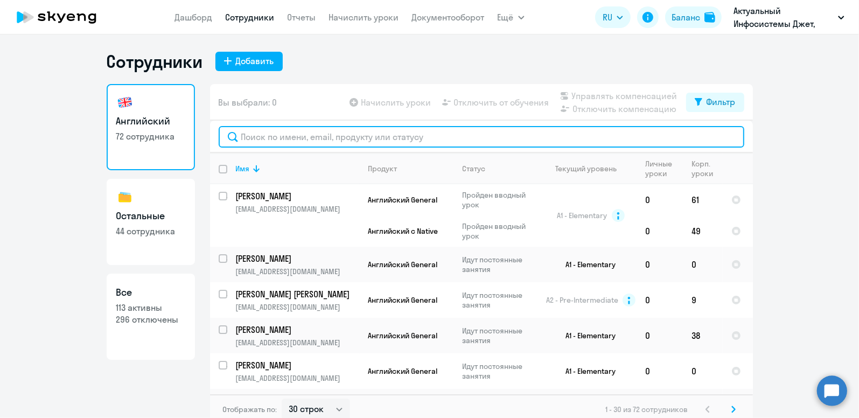
click at [287, 137] on input "text" at bounding box center [481, 137] width 525 height 22
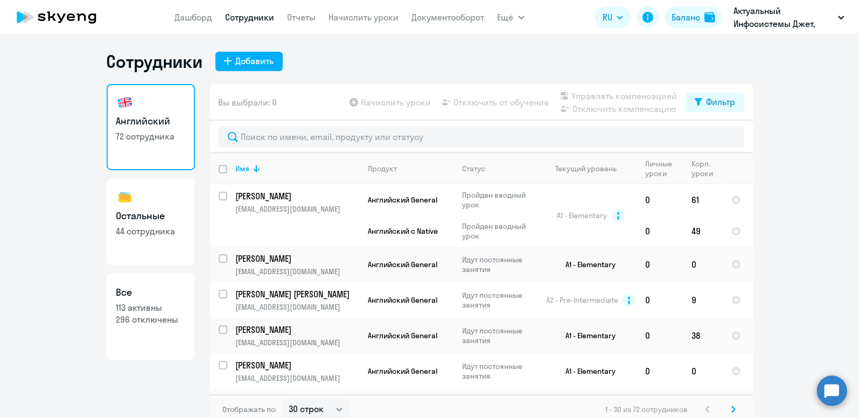
drag, startPoint x: 287, startPoint y: 137, endPoint x: 129, endPoint y: 311, distance: 235.5
click at [129, 311] on p "113 активны" at bounding box center [150, 307] width 69 height 12
select select "30"
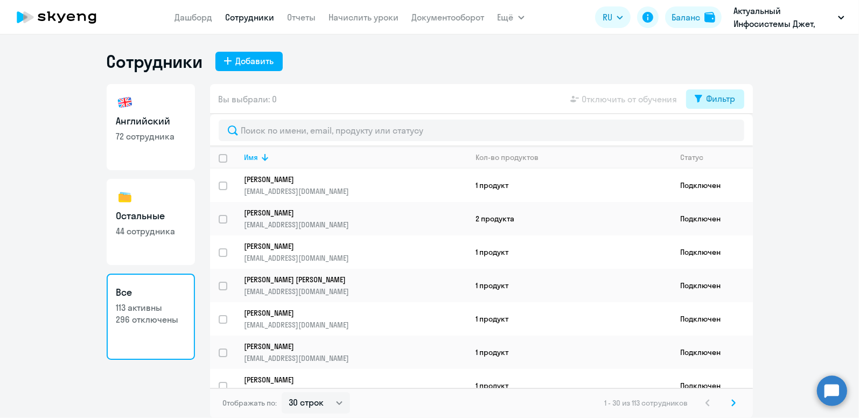
click at [707, 103] on div "Фильтр" at bounding box center [720, 98] width 29 height 13
click at [729, 134] on span at bounding box center [726, 134] width 18 height 11
click at [717, 134] on input "checkbox" at bounding box center [717, 133] width 1 height 1
checkbox input "true"
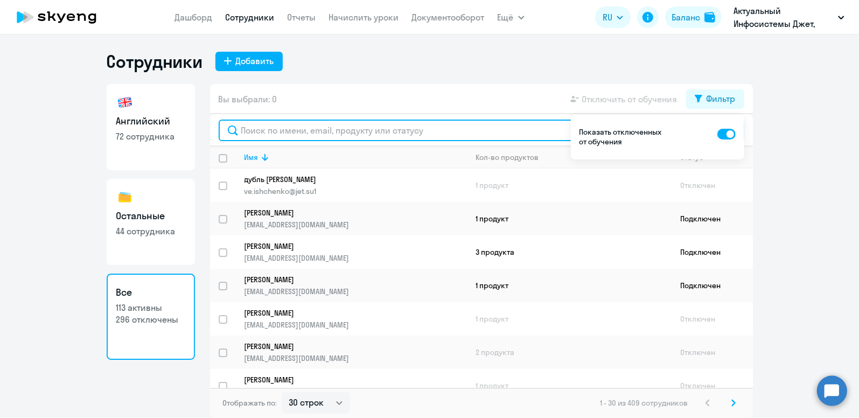
click at [327, 129] on input "text" at bounding box center [481, 131] width 525 height 22
paste input "[EMAIL_ADDRESS][DOMAIN_NAME]"
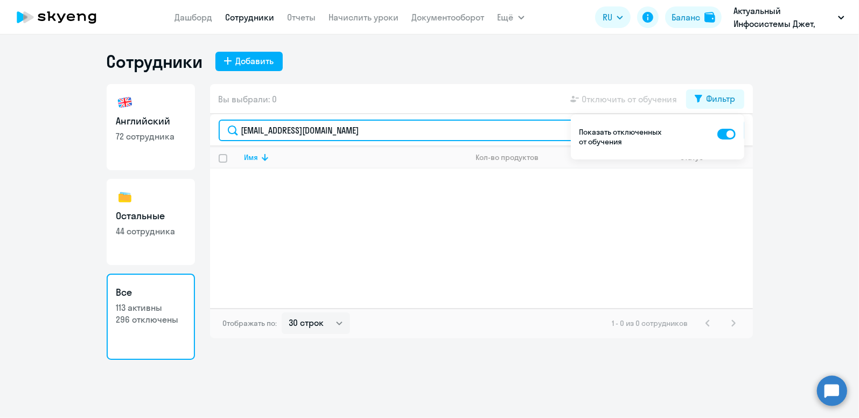
type input "[EMAIL_ADDRESS][DOMAIN_NAME]"
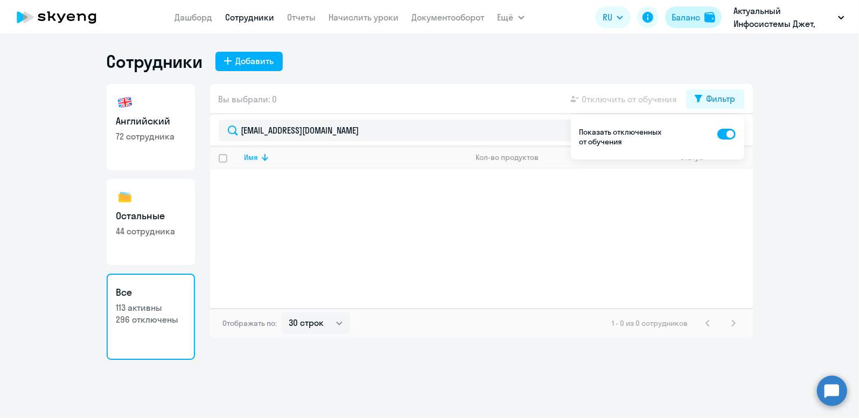
click at [692, 13] on div "Баланс" at bounding box center [685, 17] width 29 height 13
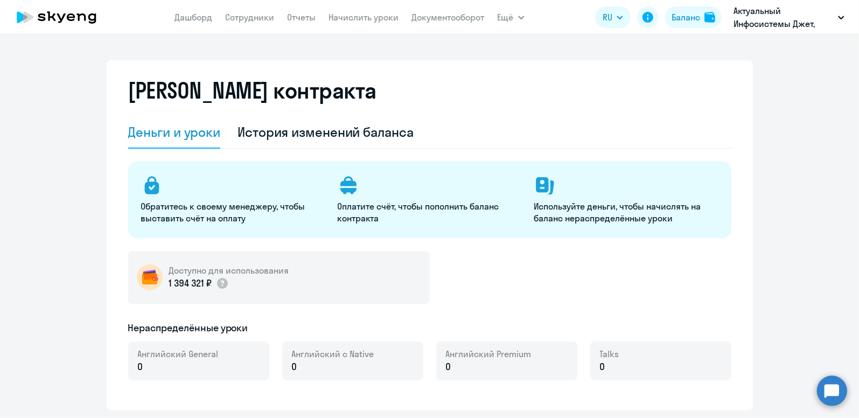
select select "english_adult_not_native_speaker"
